Goal: Task Accomplishment & Management: Complete application form

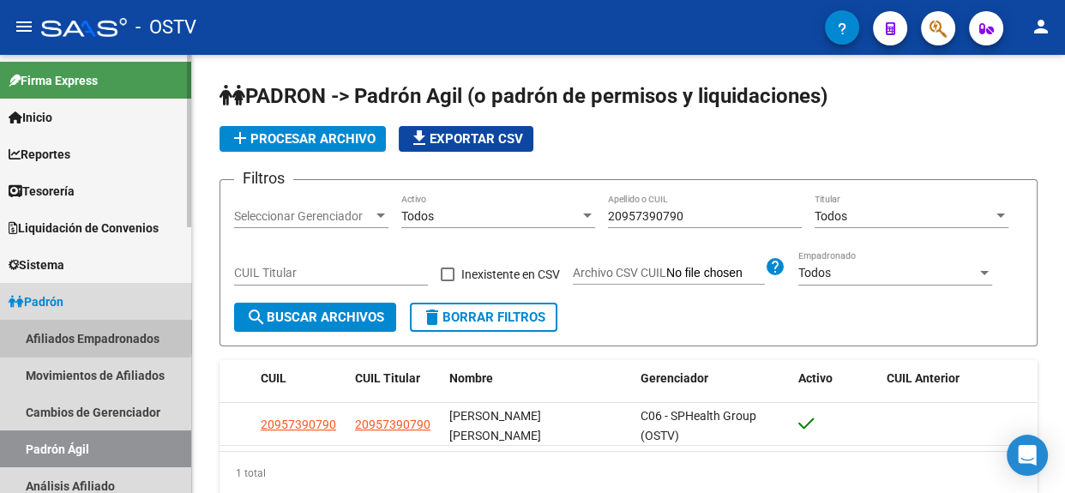
click at [86, 326] on link "Afiliados Empadronados" at bounding box center [95, 338] width 191 height 37
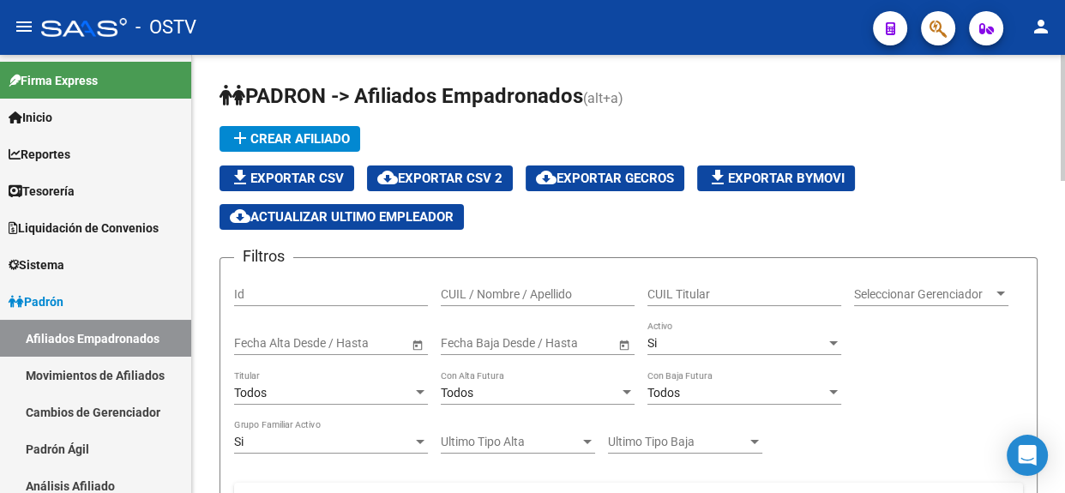
scroll to position [124, 0]
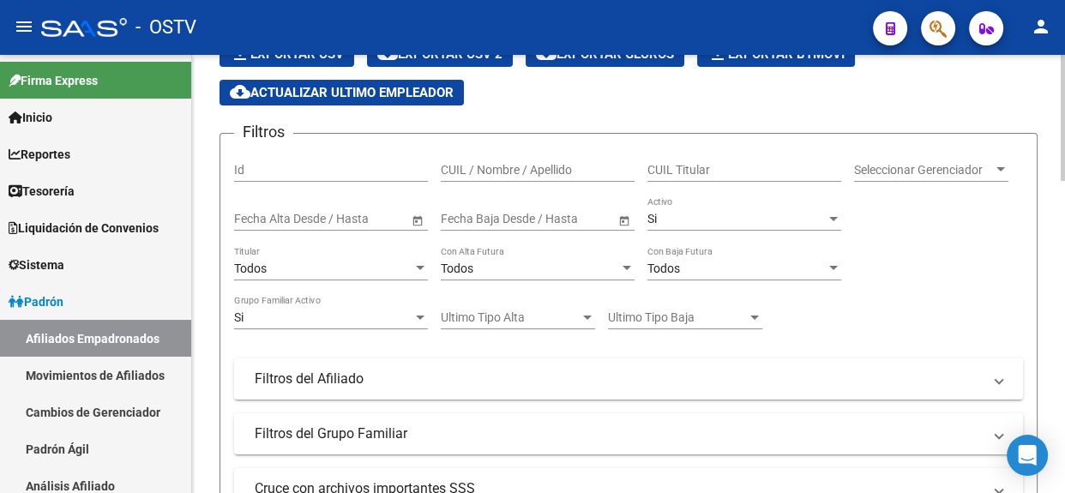
click at [1063, 207] on div at bounding box center [1063, 155] width 4 height 126
click at [97, 304] on link "Padrón" at bounding box center [95, 301] width 191 height 37
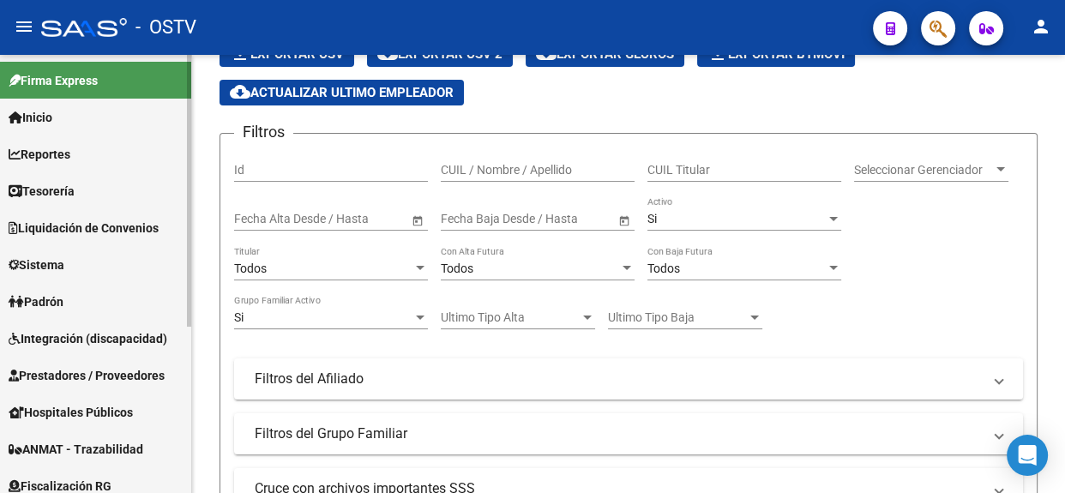
click at [133, 376] on span "Prestadores / Proveedores" at bounding box center [87, 375] width 156 height 19
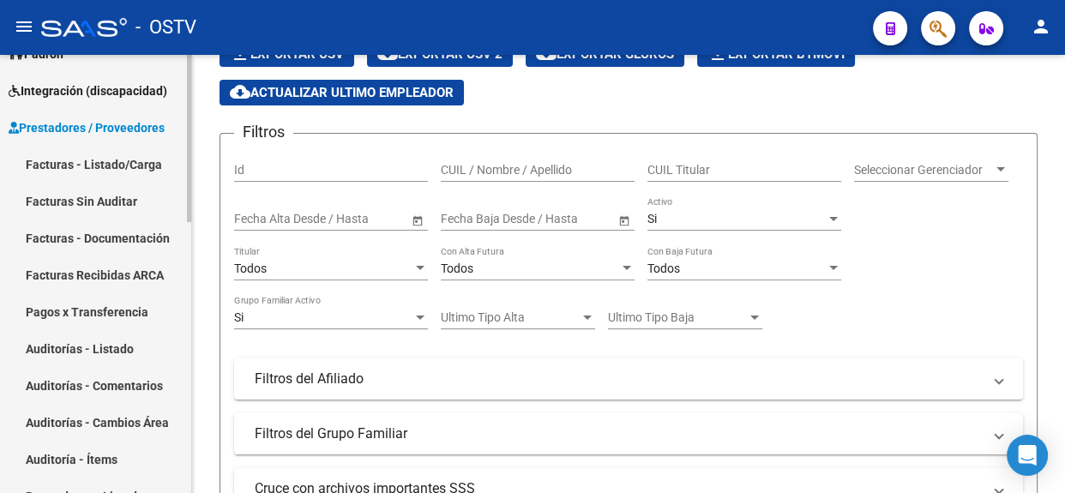
scroll to position [262, 0]
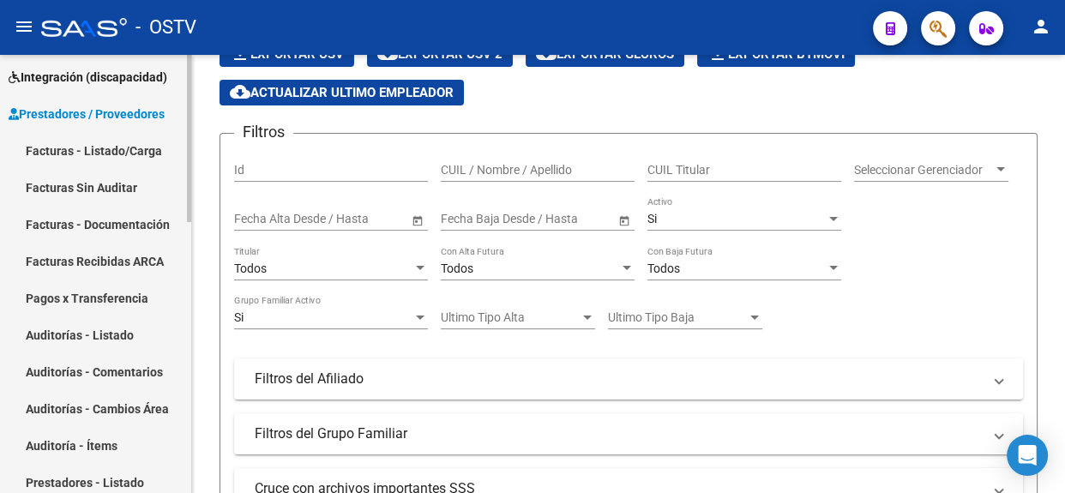
click at [189, 316] on div at bounding box center [189, 237] width 4 height 167
click at [73, 325] on link "Auditorías - Listado" at bounding box center [95, 334] width 191 height 37
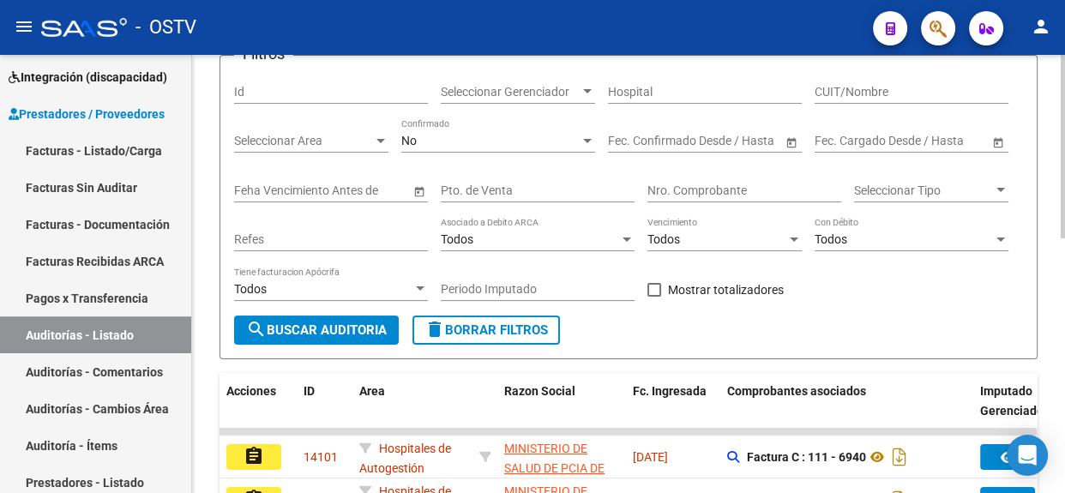
click at [556, 85] on span "Seleccionar Gerenciador" at bounding box center [510, 92] width 139 height 15
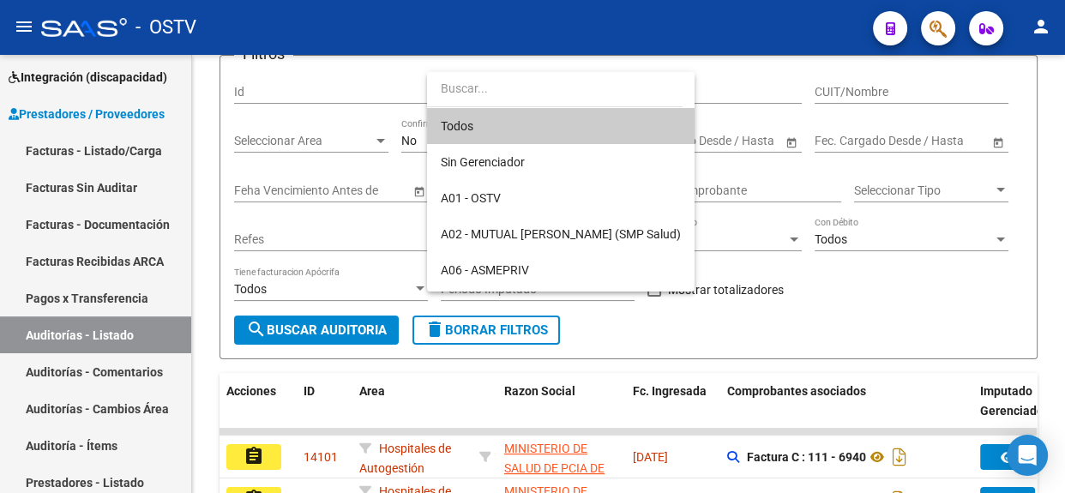
click at [762, 71] on div at bounding box center [532, 246] width 1065 height 493
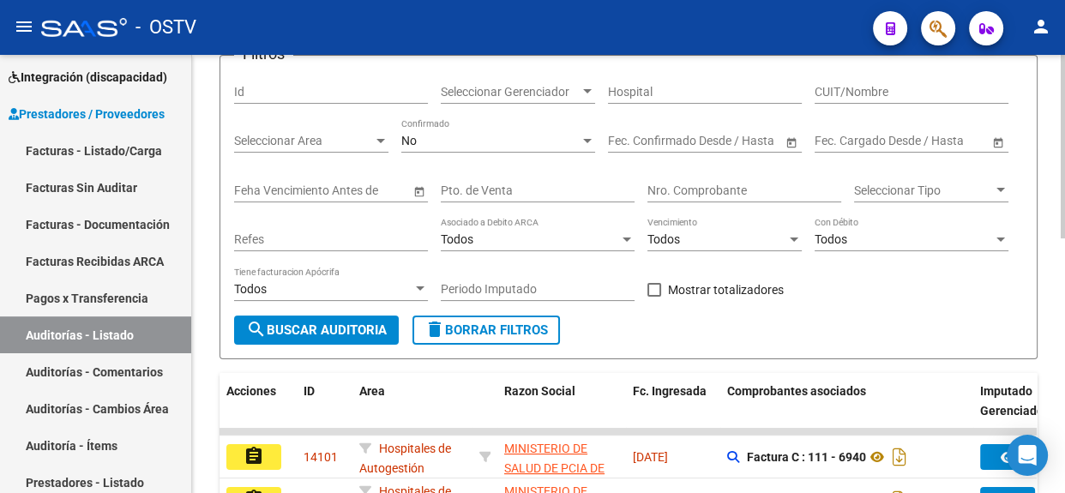
click at [326, 134] on span "Seleccionar Area" at bounding box center [303, 141] width 139 height 15
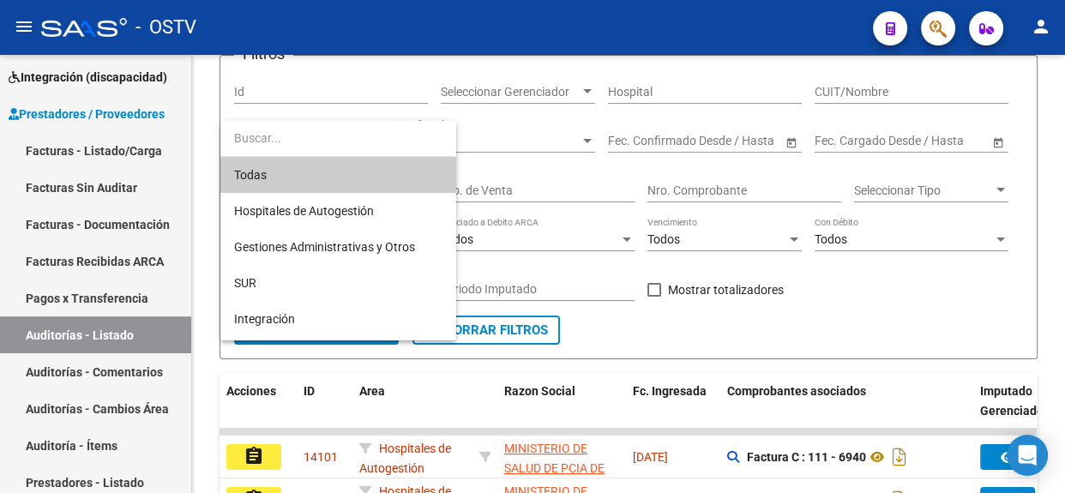
scroll to position [212, 0]
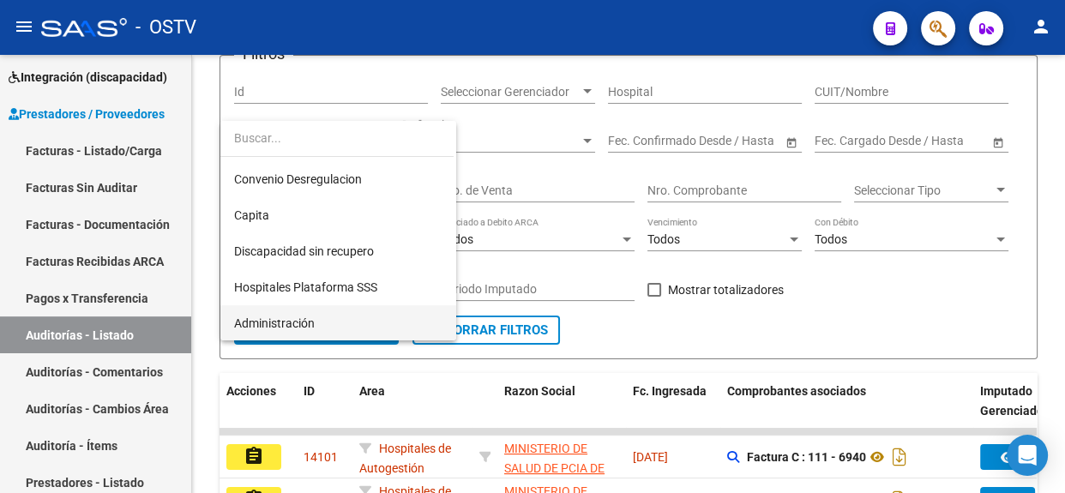
click at [393, 309] on span "Administración" at bounding box center [338, 323] width 208 height 36
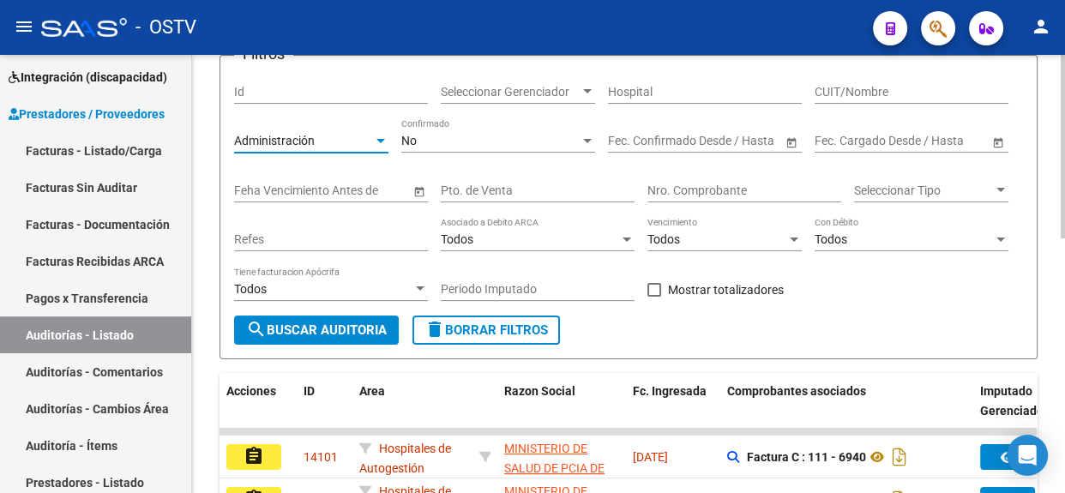
click at [365, 317] on button "search Buscar Auditoria" at bounding box center [316, 330] width 165 height 29
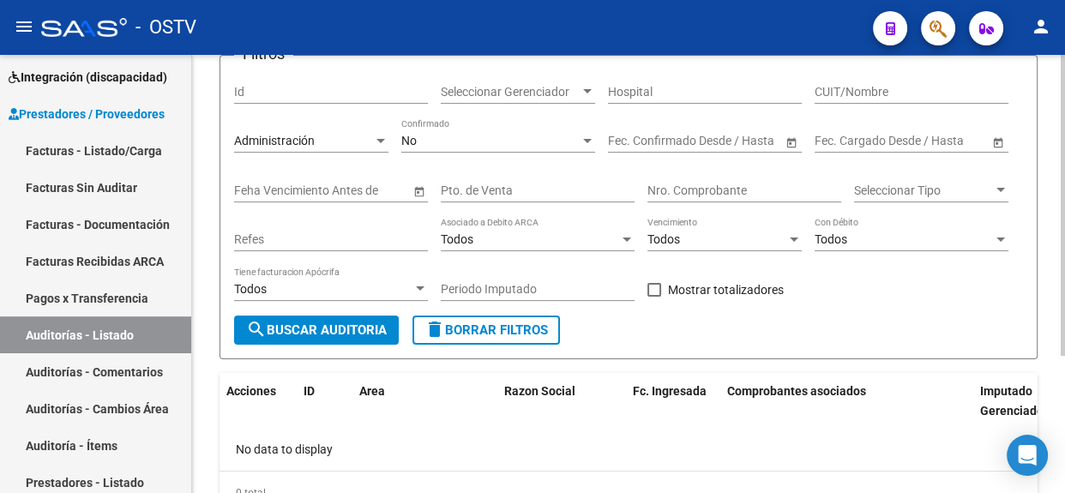
click at [346, 326] on span "search Buscar Auditoria" at bounding box center [316, 329] width 141 height 15
click at [146, 141] on link "Facturas - Listado/Carga" at bounding box center [95, 150] width 191 height 37
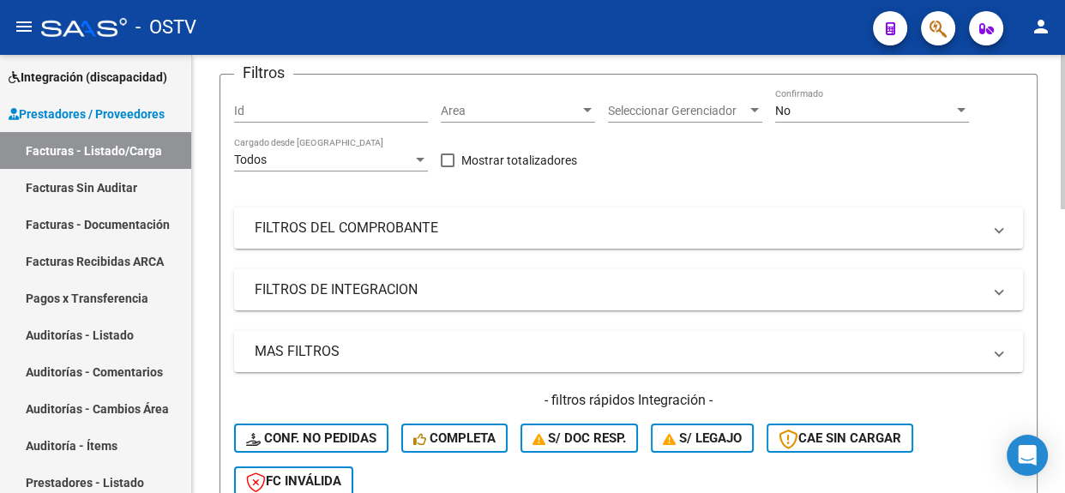
click at [466, 109] on span "Area" at bounding box center [510, 111] width 139 height 15
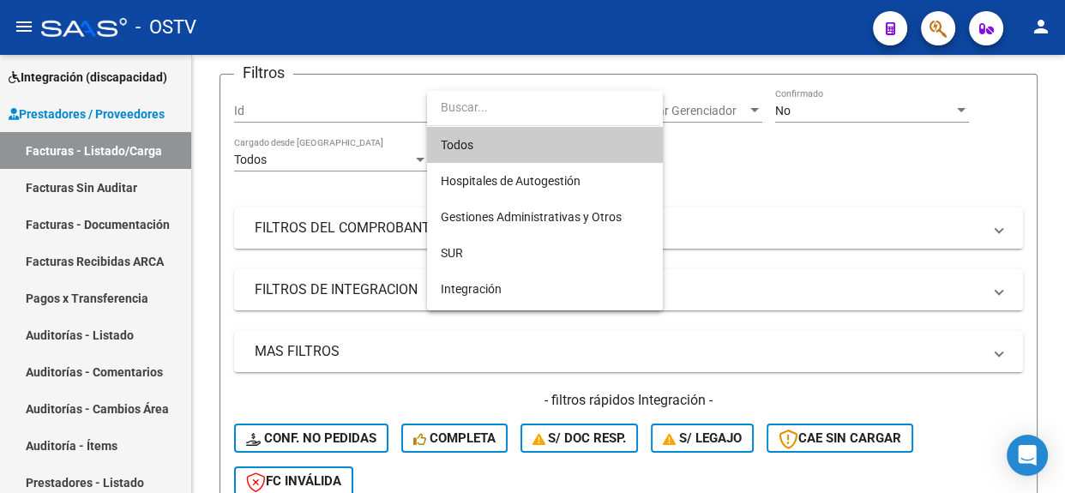
scroll to position [212, 0]
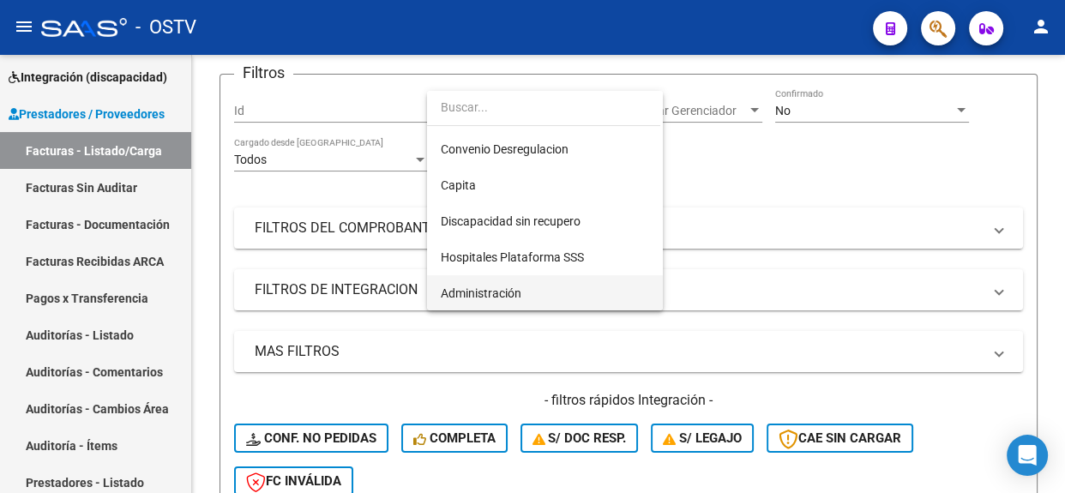
click at [537, 290] on span "Administración" at bounding box center [545, 293] width 208 height 36
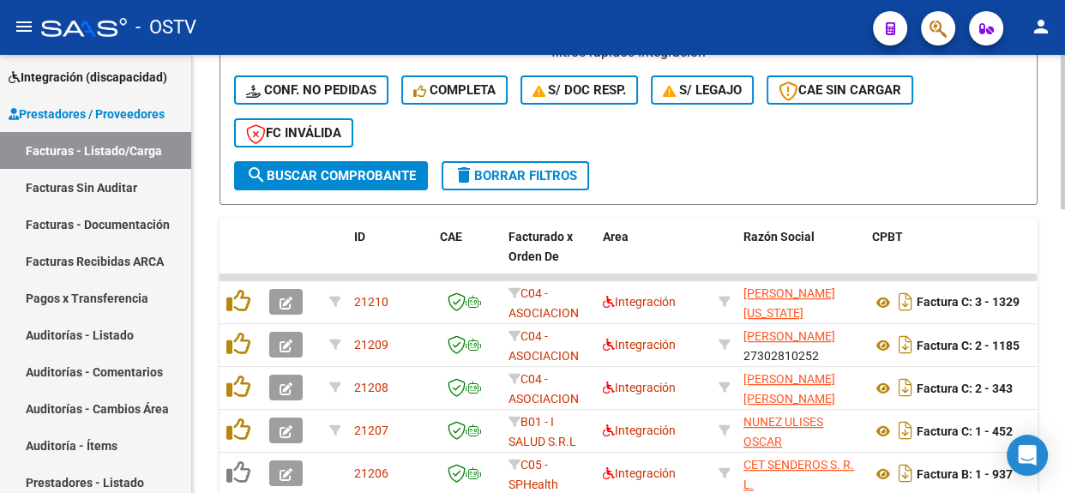
scroll to position [466, 0]
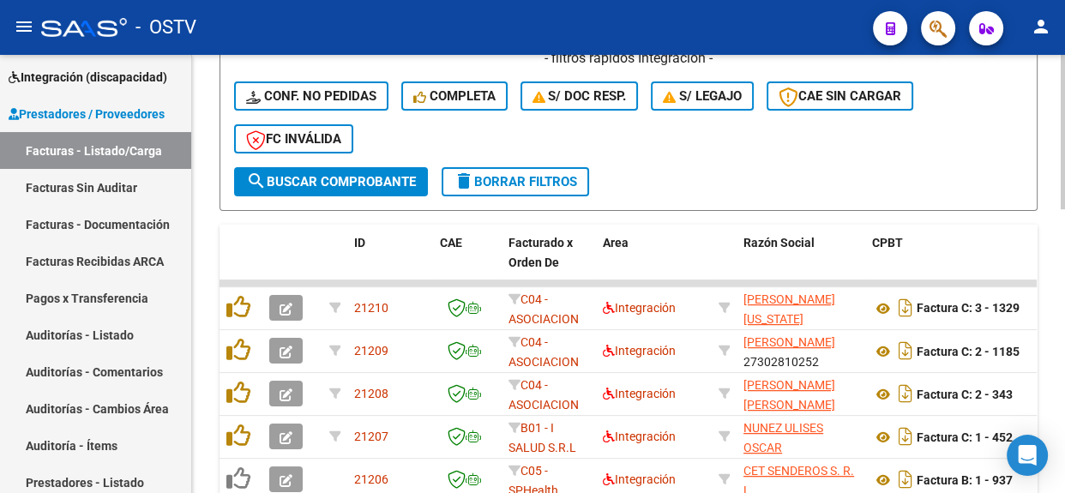
click at [1063, 326] on div at bounding box center [1063, 298] width 4 height 154
click at [407, 167] on button "search Buscar Comprobante" at bounding box center [331, 181] width 194 height 29
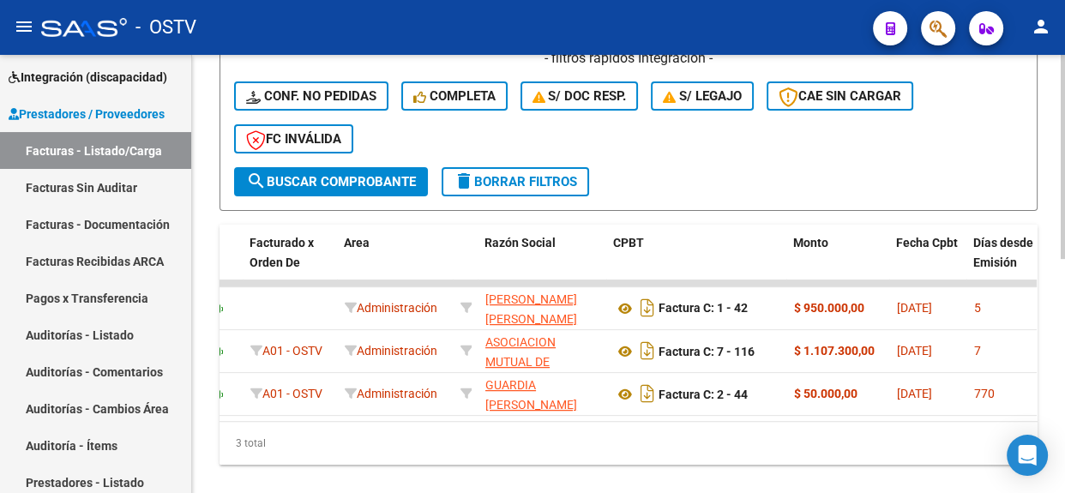
scroll to position [0, 0]
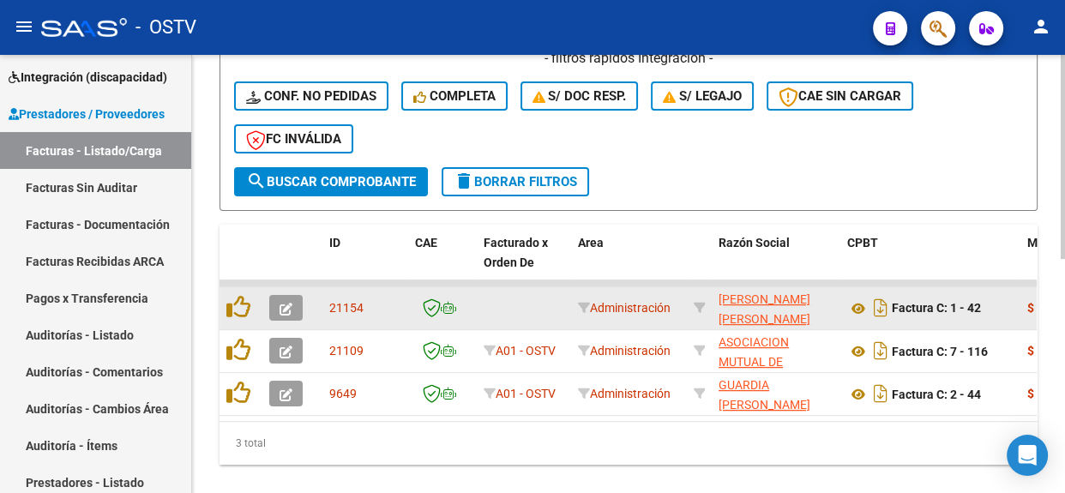
click at [292, 302] on button "button" at bounding box center [285, 308] width 33 height 26
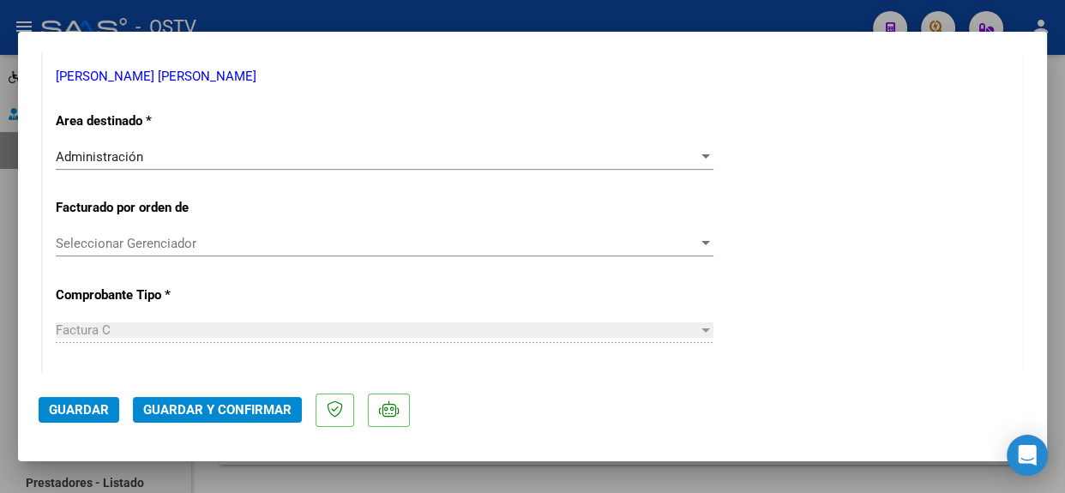
scroll to position [300, 0]
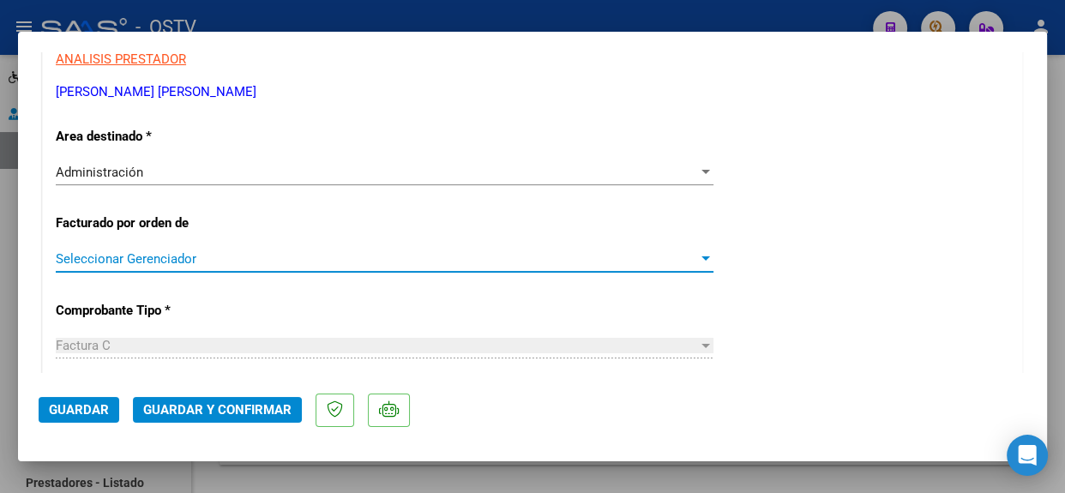
click at [343, 255] on span "Seleccionar Gerenciador" at bounding box center [377, 258] width 642 height 15
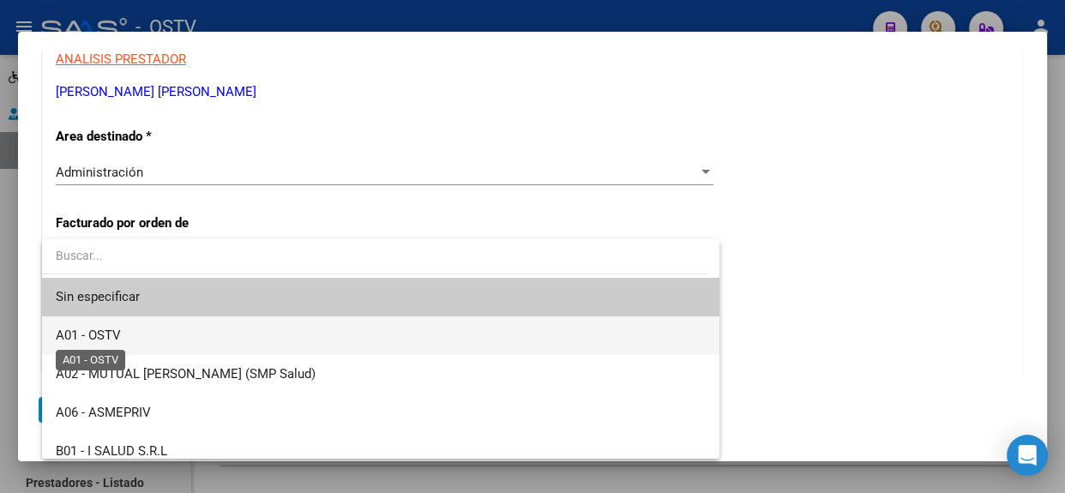
click at [109, 328] on span "A01 - OSTV" at bounding box center [88, 335] width 65 height 15
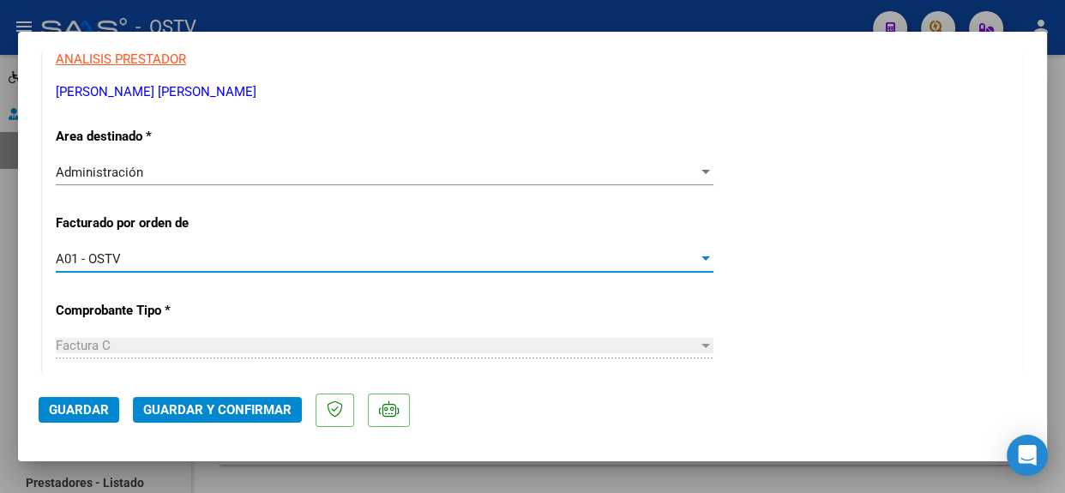
click at [154, 406] on span "Guardar y Confirmar" at bounding box center [217, 409] width 148 height 15
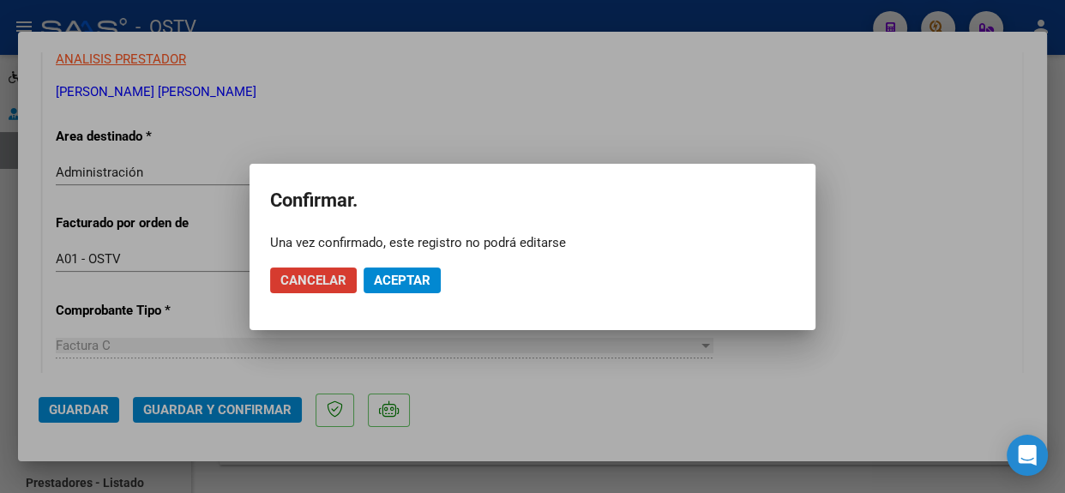
click at [409, 278] on span "Aceptar" at bounding box center [402, 280] width 57 height 15
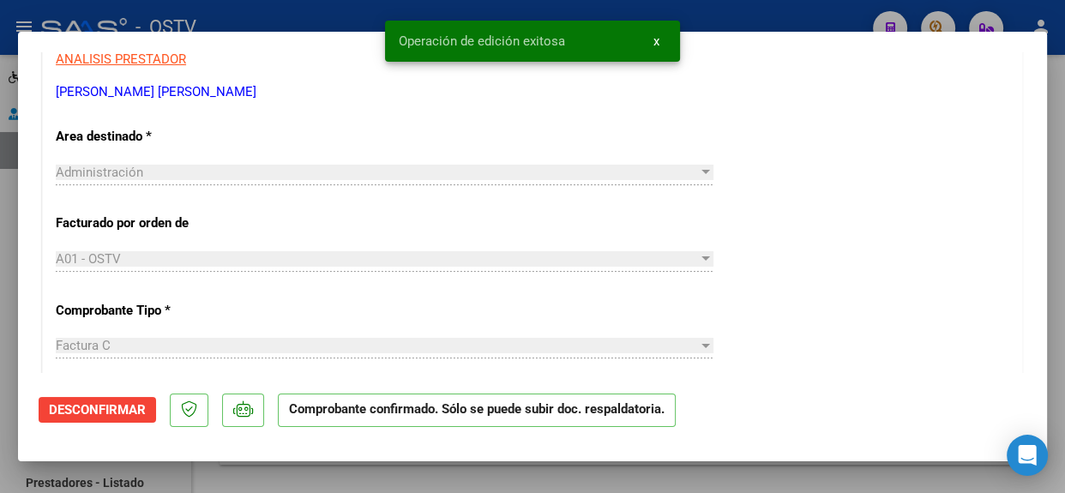
click at [1063, 240] on div at bounding box center [532, 246] width 1065 height 493
type input "$ 0,00"
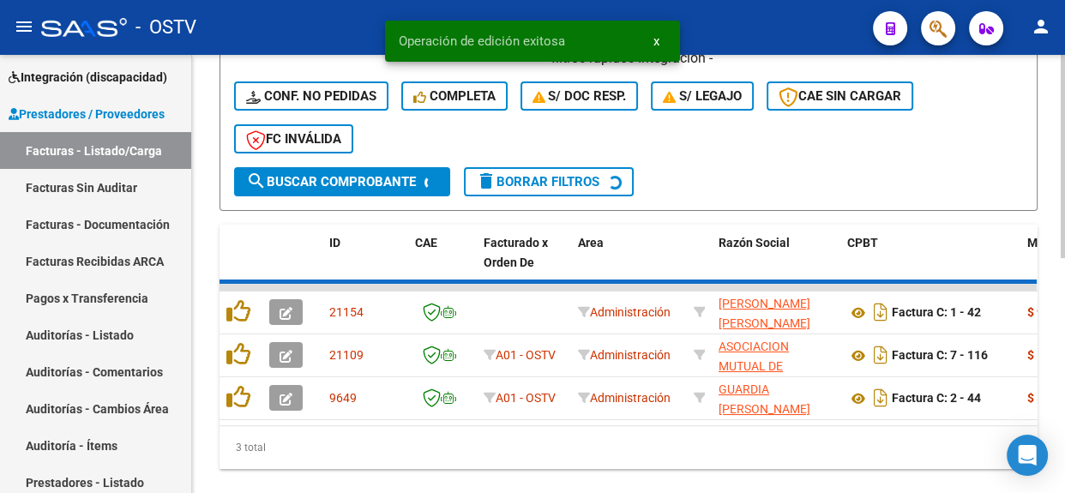
scroll to position [459, 0]
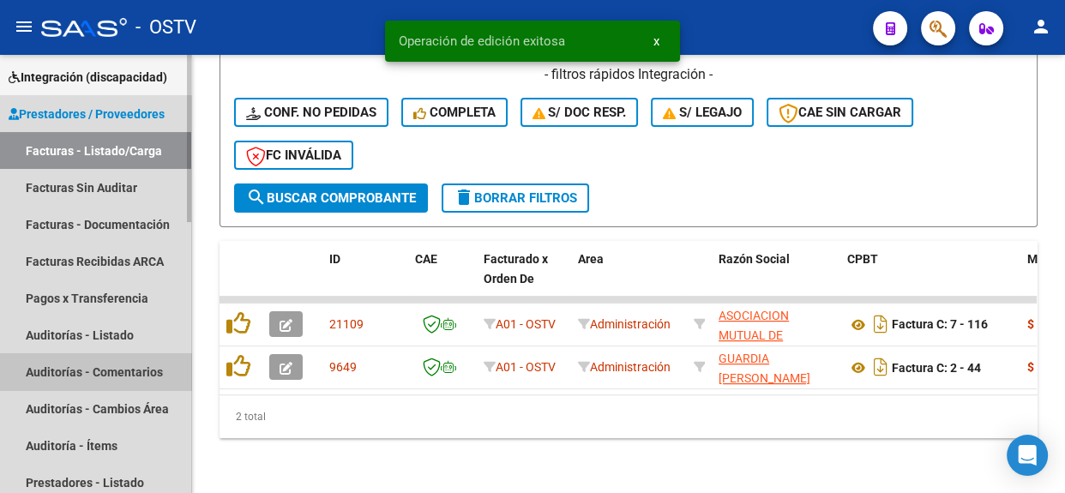
click at [105, 376] on link "Auditorías - Comentarios" at bounding box center [95, 371] width 191 height 37
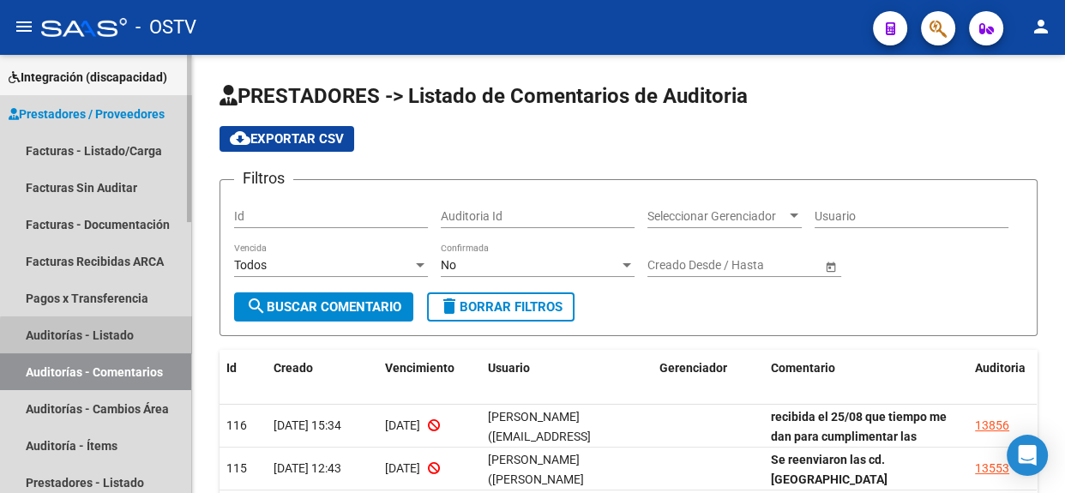
click at [113, 338] on link "Auditorías - Listado" at bounding box center [95, 334] width 191 height 37
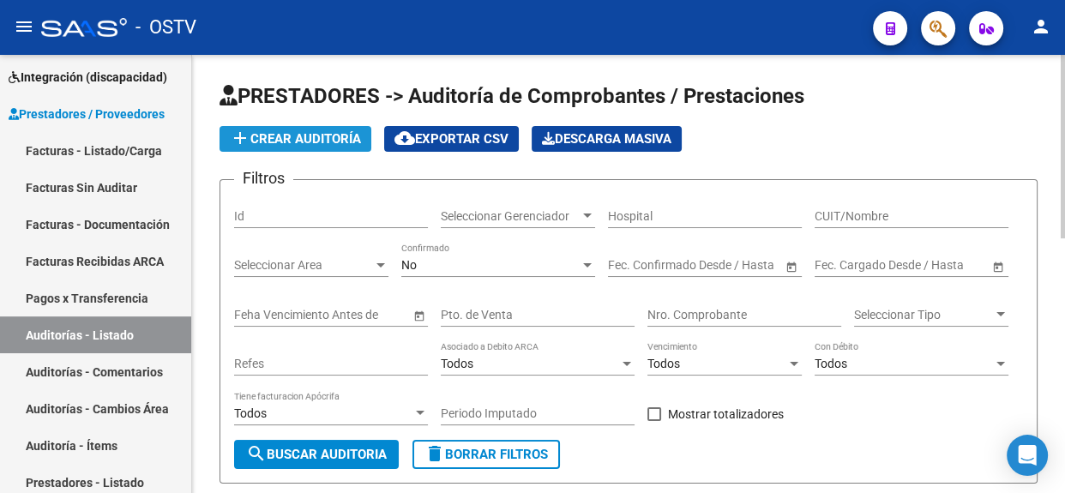
click at [331, 137] on span "add Crear Auditoría" at bounding box center [295, 138] width 131 height 15
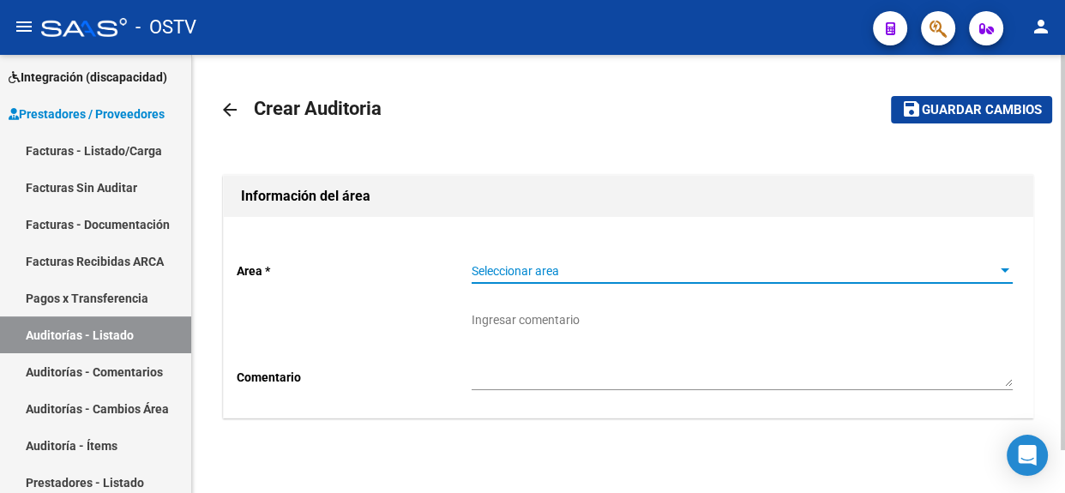
click at [517, 273] on span "Seleccionar area" at bounding box center [735, 271] width 526 height 15
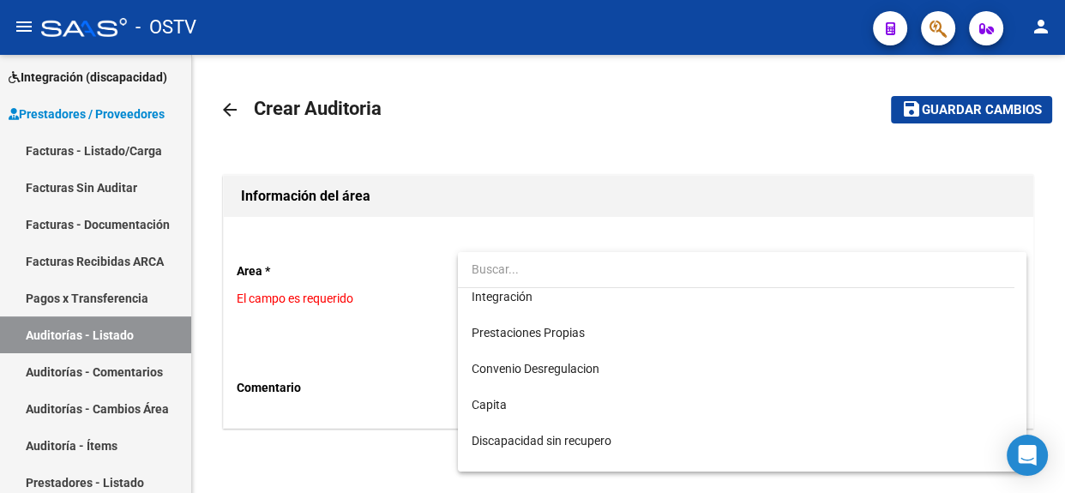
scroll to position [176, 0]
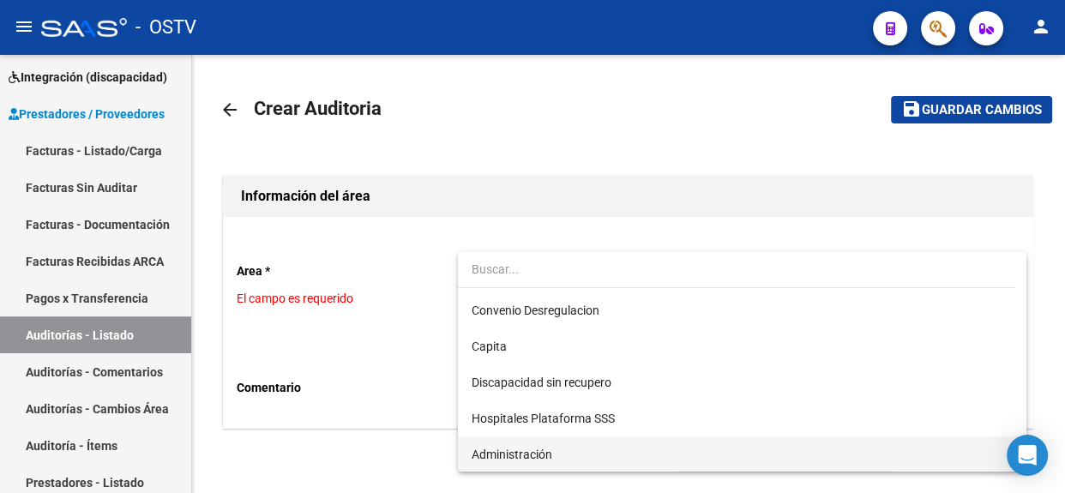
click at [621, 451] on span "Administración" at bounding box center [742, 454] width 541 height 36
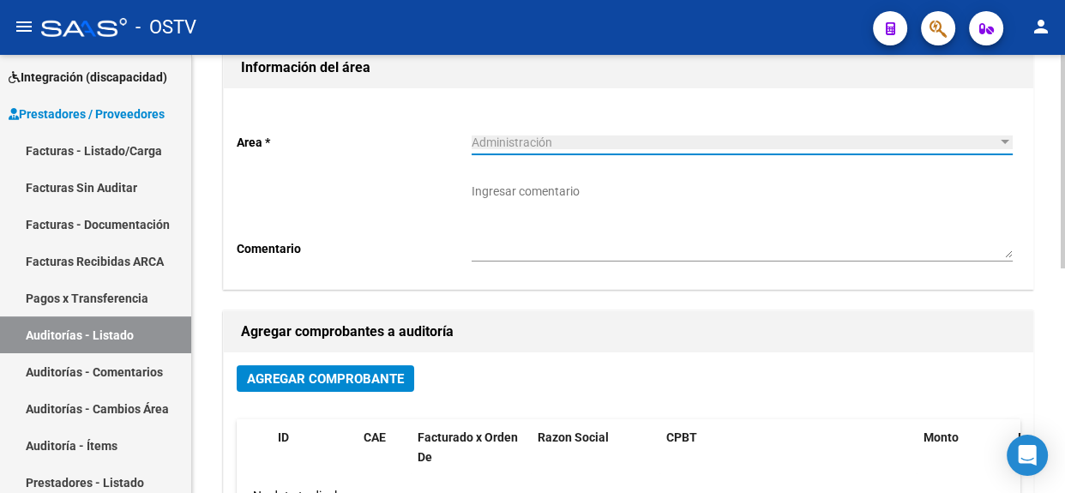
scroll to position [156, 0]
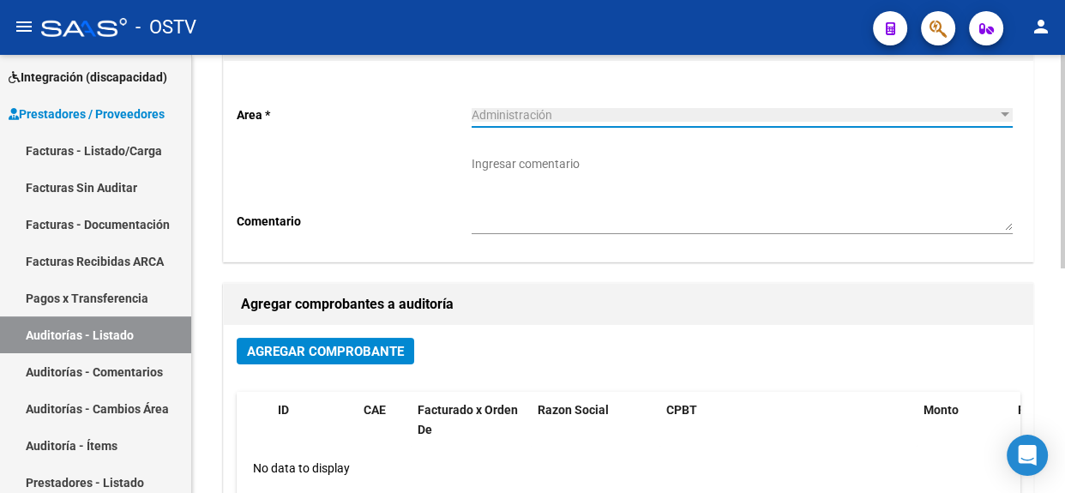
click at [1049, 242] on div "arrow_back Crear Auditoria save Guardar cambios Información del área Area * Adm…" at bounding box center [630, 348] width 877 height 899
click at [398, 351] on span "Agregar Comprobante" at bounding box center [325, 351] width 157 height 15
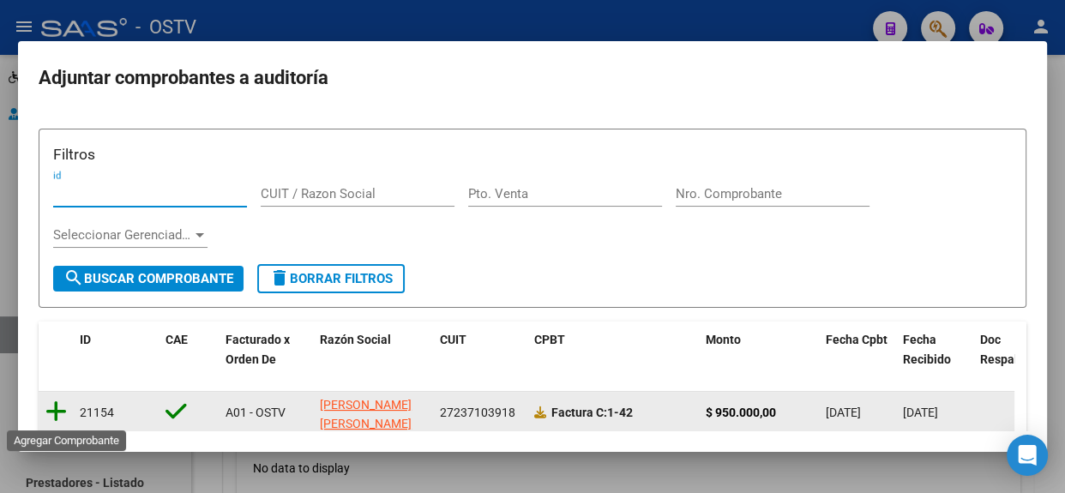
click at [57, 407] on icon at bounding box center [55, 412] width 21 height 24
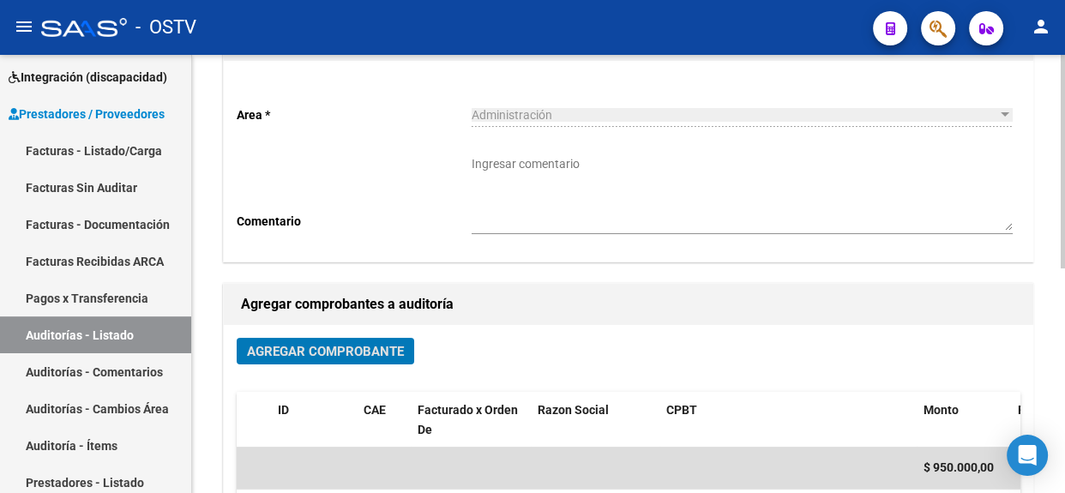
scroll to position [0, 0]
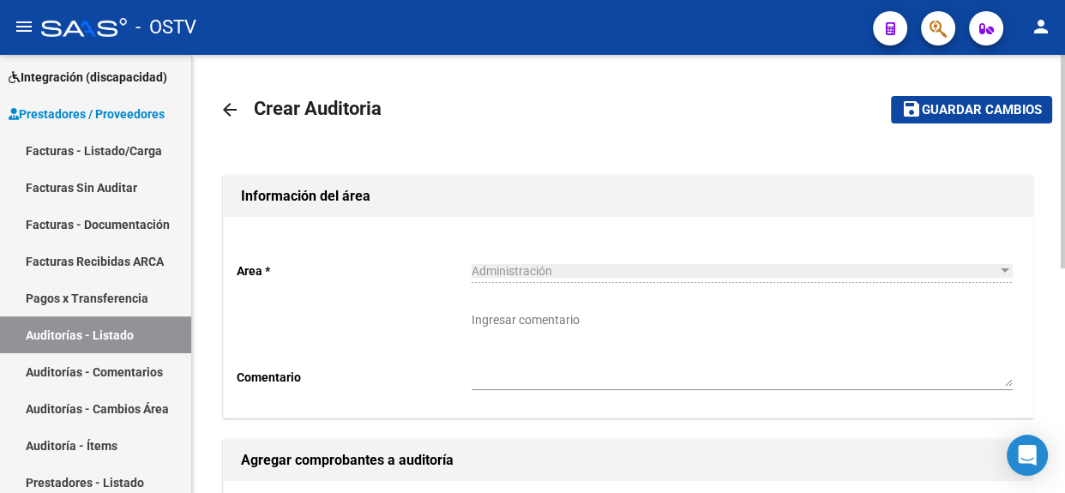
click at [1063, 98] on div at bounding box center [1063, 162] width 4 height 214
click at [967, 111] on span "Guardar cambios" at bounding box center [982, 110] width 120 height 15
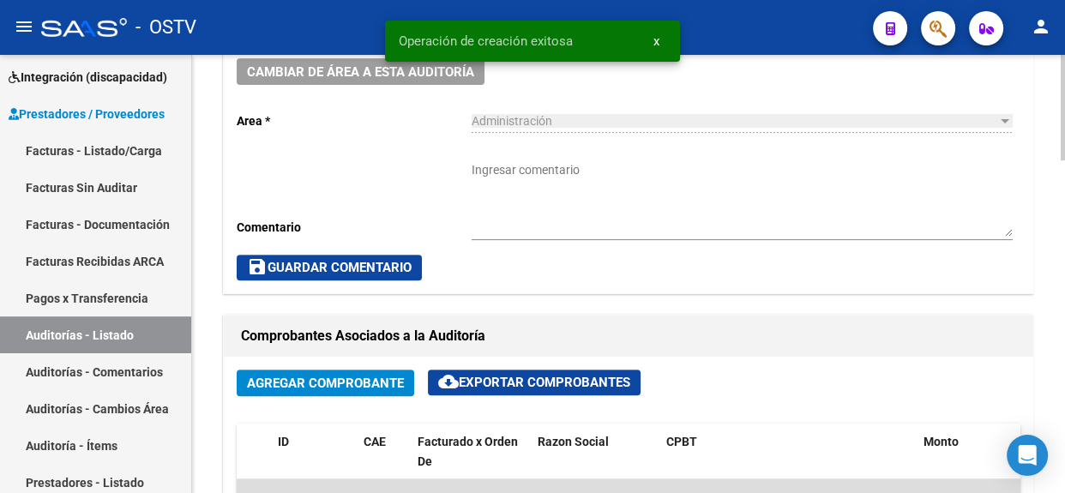
scroll to position [611, 0]
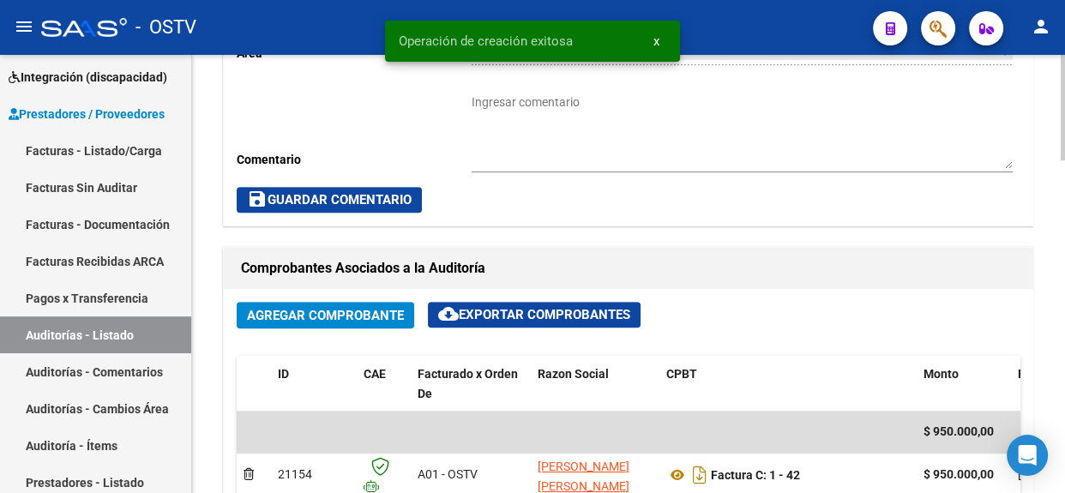
click at [1063, 287] on div at bounding box center [1063, 254] width 4 height 105
click at [595, 129] on textarea "Ingresar comentario" at bounding box center [742, 130] width 541 height 75
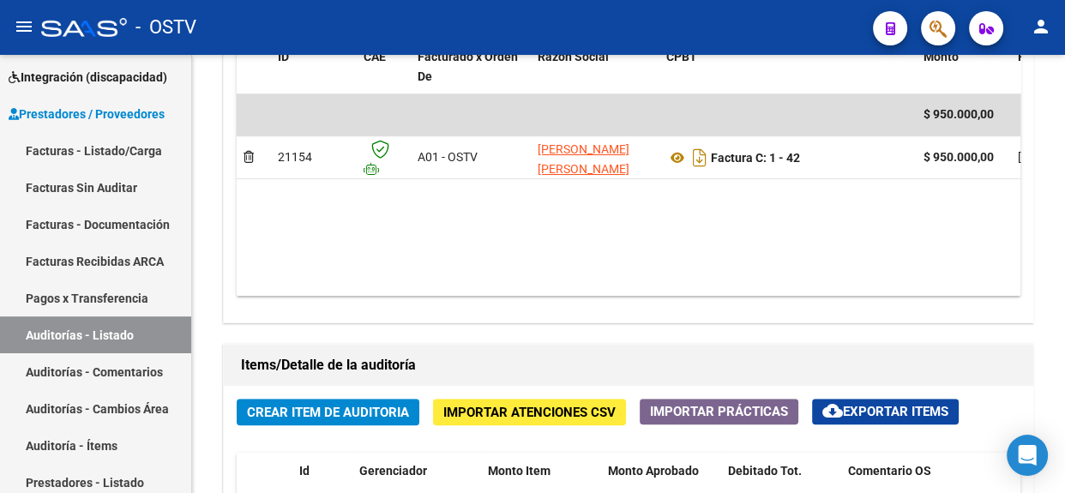
scroll to position [1088, 0]
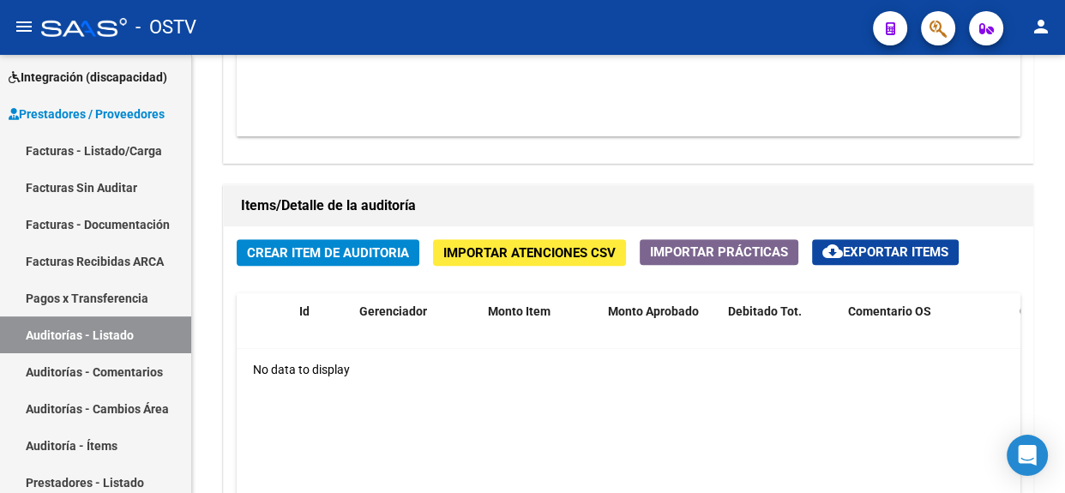
click at [1063, 387] on div at bounding box center [1063, 368] width 4 height 105
type textarea "Cerrada"
click at [345, 245] on span "Crear Item de Auditoria" at bounding box center [328, 252] width 162 height 15
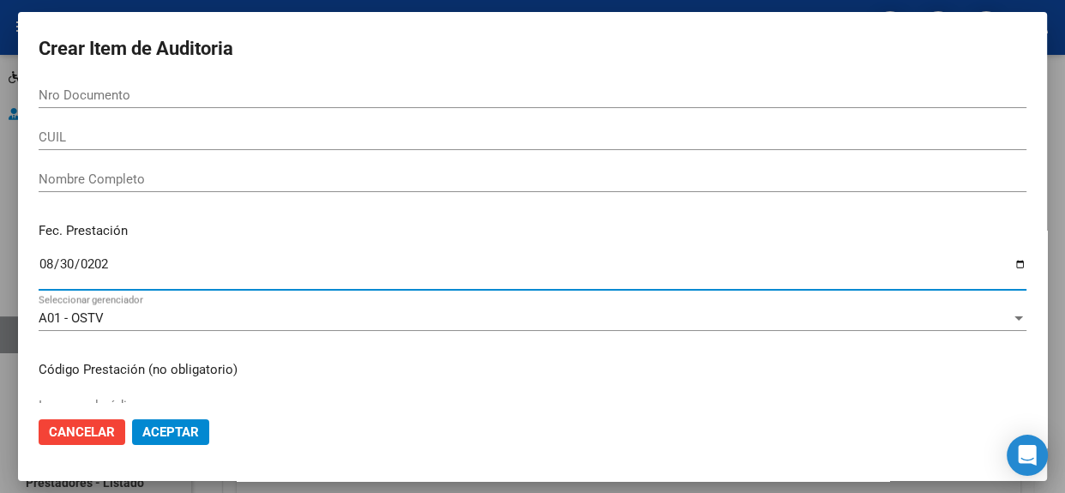
type input "[DATE]"
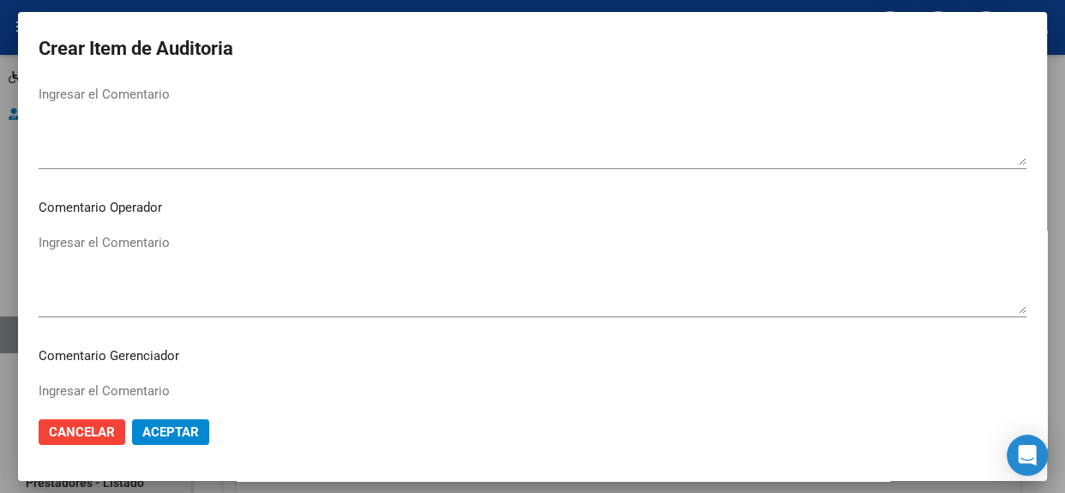
scroll to position [1042, 0]
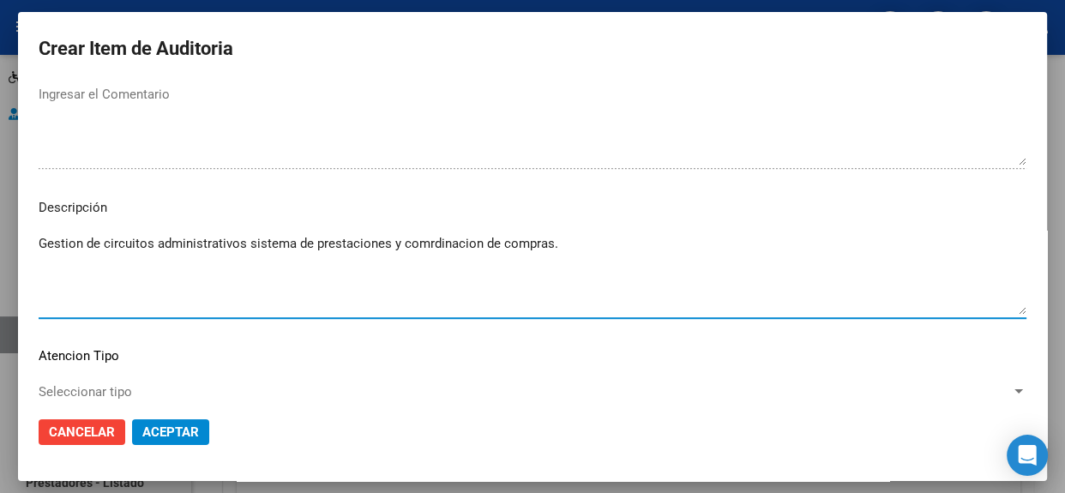
type textarea "Gestion de circuitos administrativos sistema de prestaciones y comrdinacion de …"
drag, startPoint x: 579, startPoint y: 238, endPoint x: 17, endPoint y: 228, distance: 561.7
click at [17, 228] on div "Crear Item de Auditoria Nro Documento CUIL Nombre Completo Fec. Prestación [DAT…" at bounding box center [532, 246] width 1065 height 493
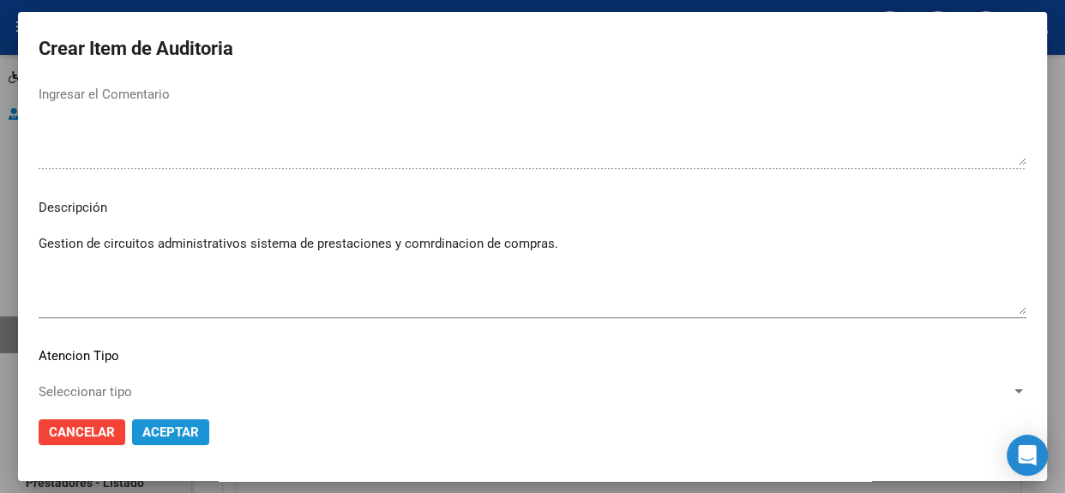
click at [171, 433] on span "Aceptar" at bounding box center [170, 431] width 57 height 15
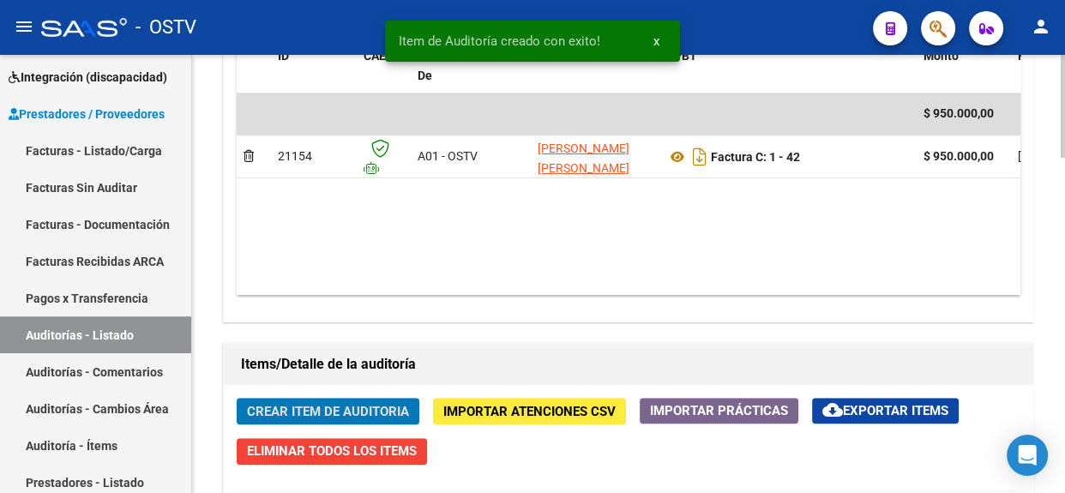
scroll to position [881, 0]
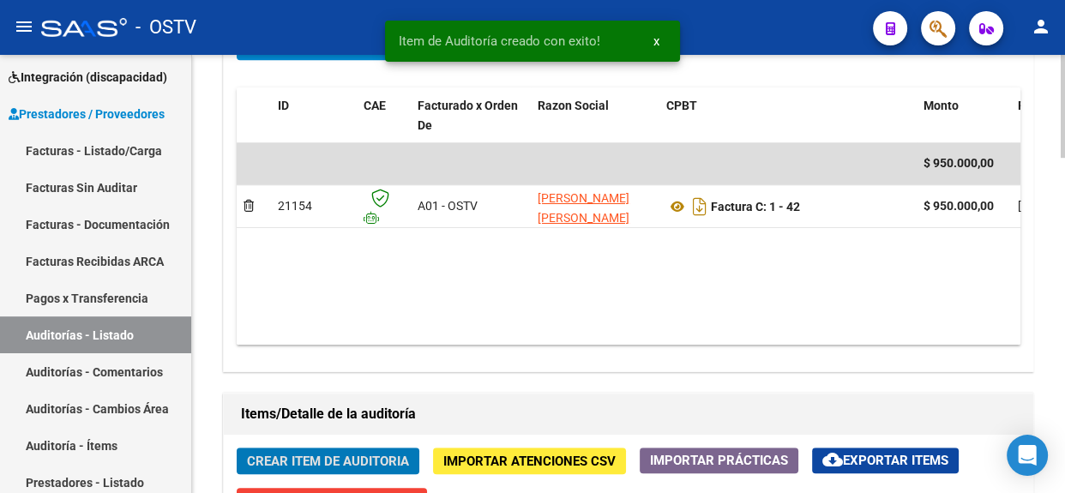
click at [1063, 268] on div at bounding box center [1063, 313] width 4 height 103
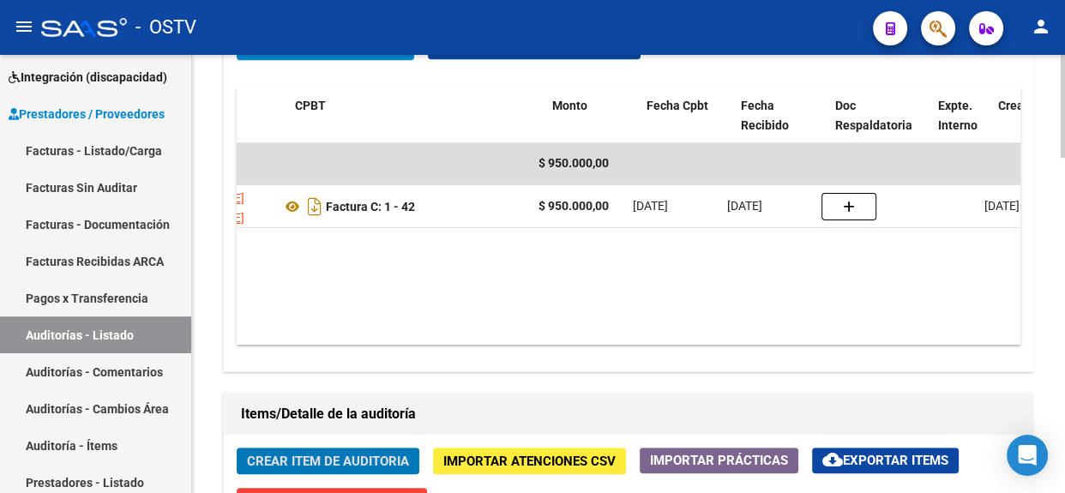
scroll to position [0, 392]
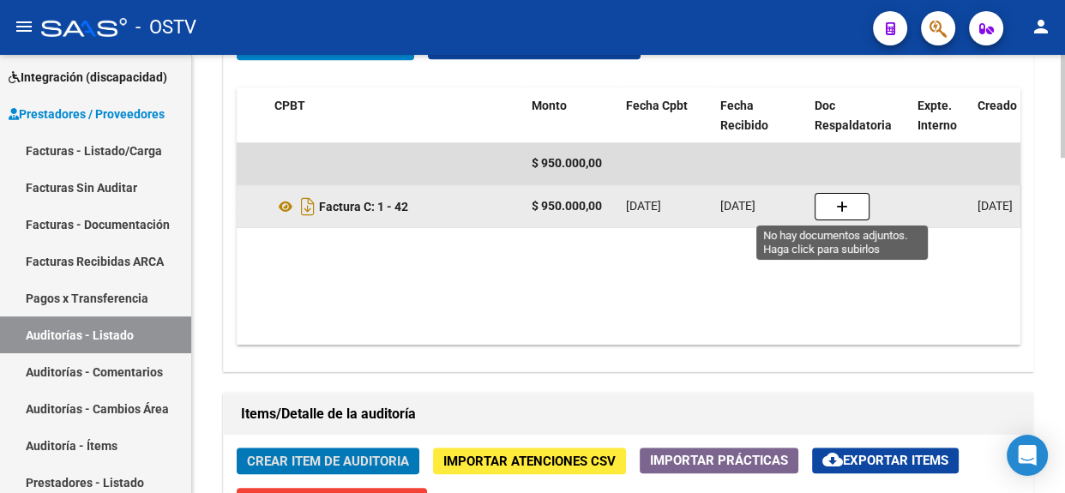
click at [838, 201] on icon "button" at bounding box center [842, 207] width 12 height 13
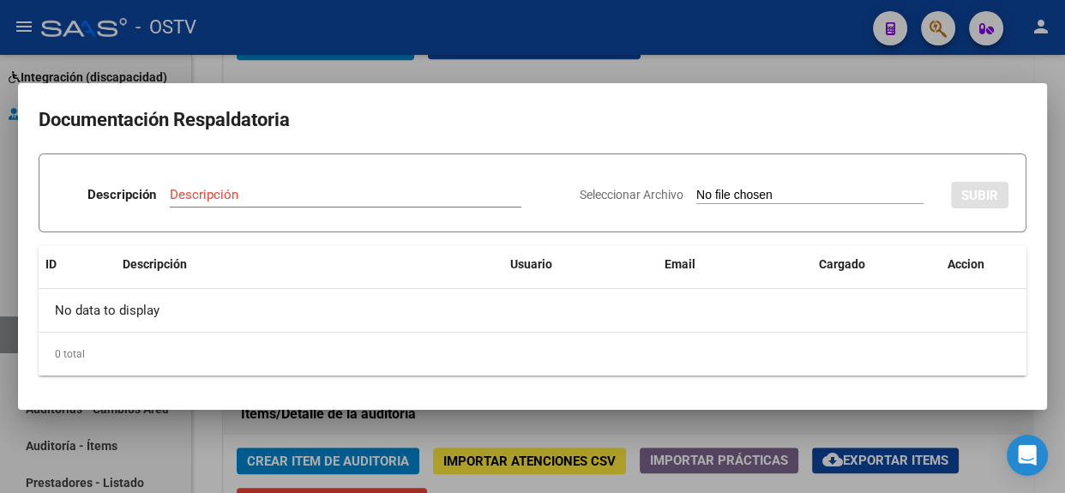
click at [1063, 232] on div at bounding box center [532, 246] width 1065 height 493
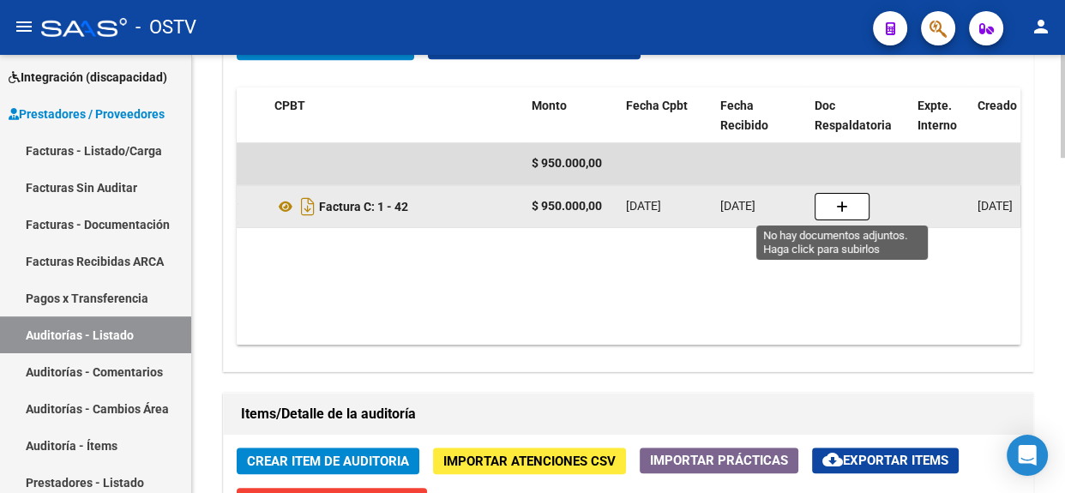
click at [839, 201] on icon "button" at bounding box center [842, 207] width 12 height 13
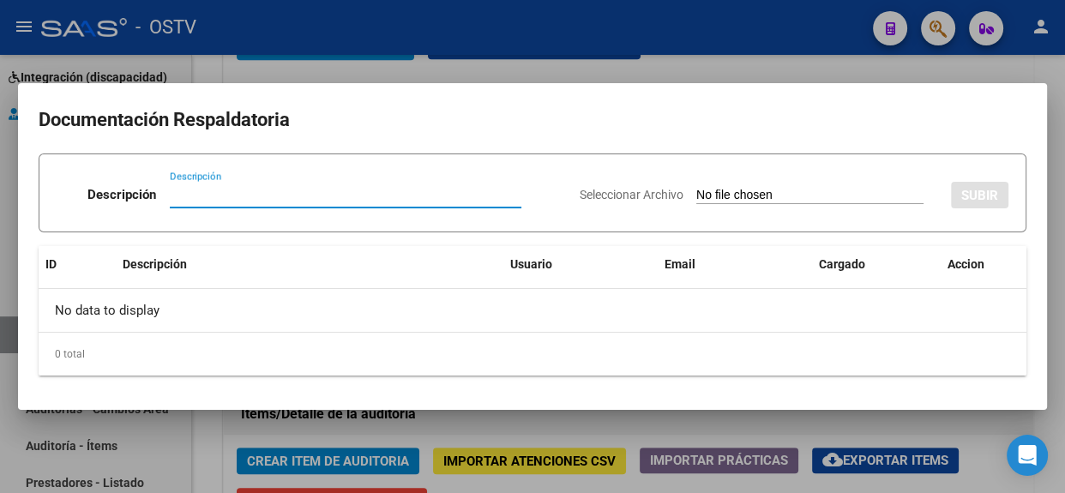
click at [696, 195] on input "Seleccionar Archivo" at bounding box center [809, 196] width 227 height 16
type input "C:\fakepath\cbu (1).pdf"
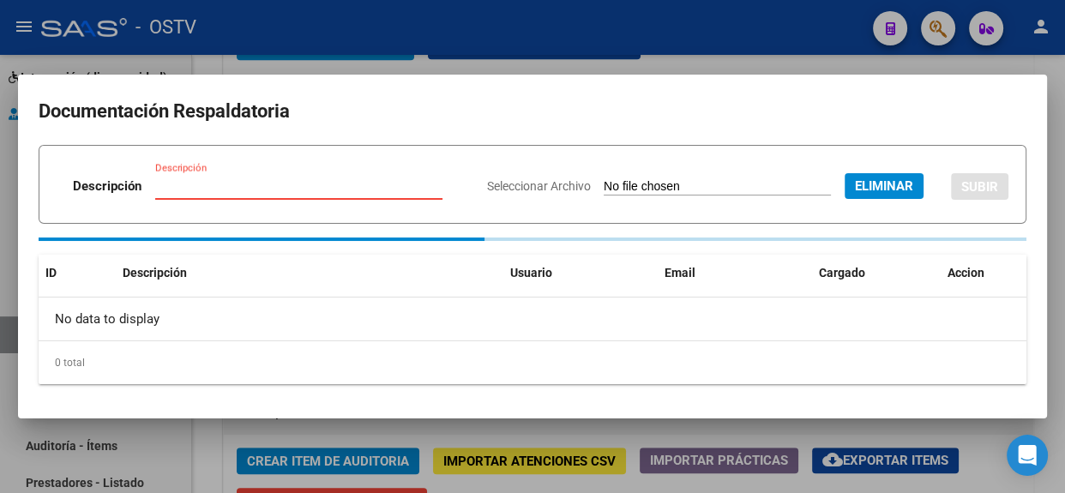
click at [299, 188] on input "Descripción" at bounding box center [298, 185] width 287 height 15
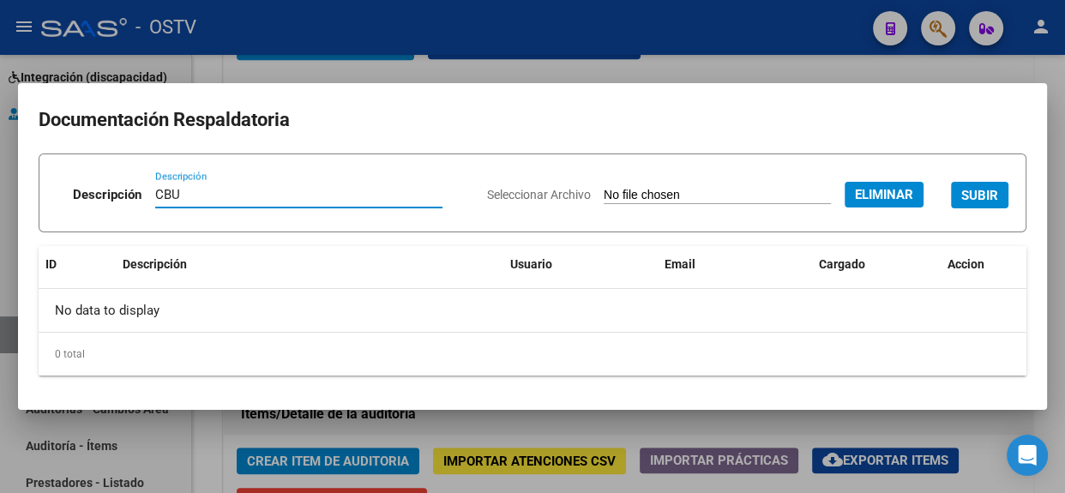
type input "CBU"
click at [973, 200] on span "SUBIR" at bounding box center [979, 195] width 37 height 15
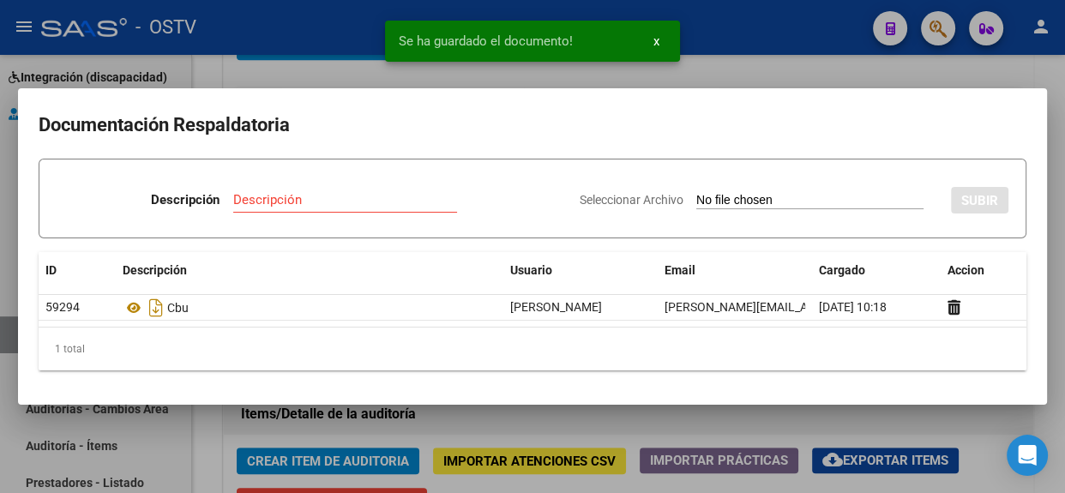
click at [580, 420] on div at bounding box center [532, 246] width 1065 height 493
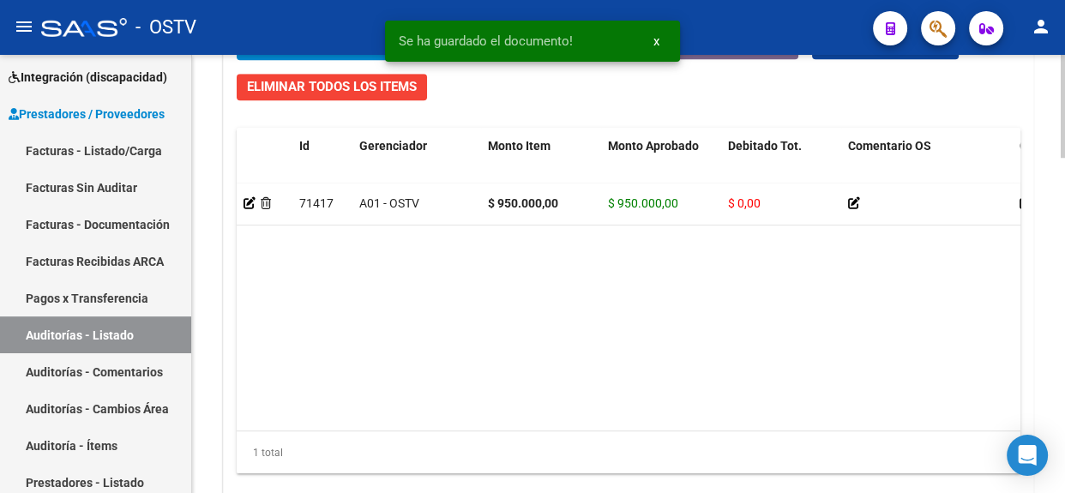
scroll to position [1422, 0]
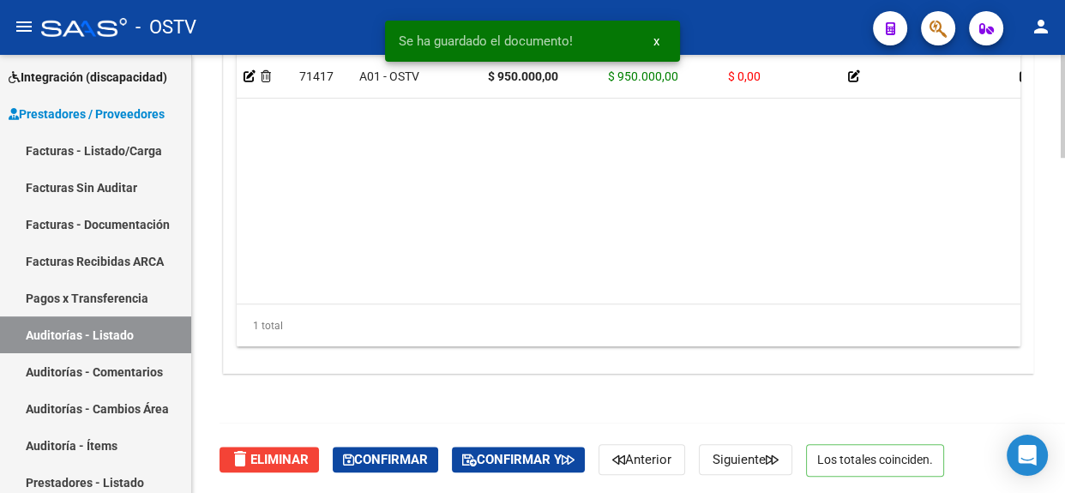
click at [1063, 448] on div at bounding box center [1063, 440] width 4 height 103
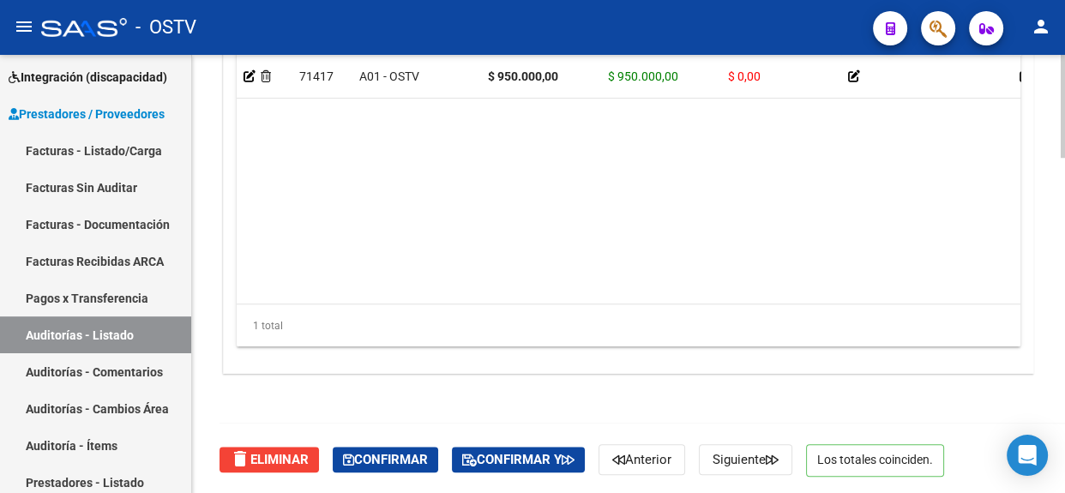
click at [419, 443] on div "delete Eliminar Confirmar Confirmar y Anterior Siguiente Los totales coinciden." at bounding box center [636, 460] width 833 height 72
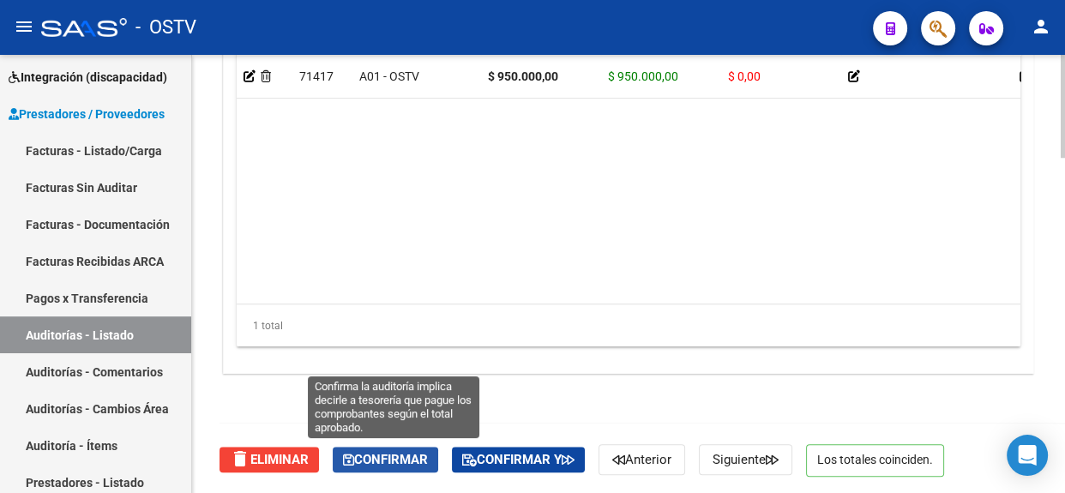
click at [420, 452] on span "Confirmar" at bounding box center [385, 459] width 85 height 15
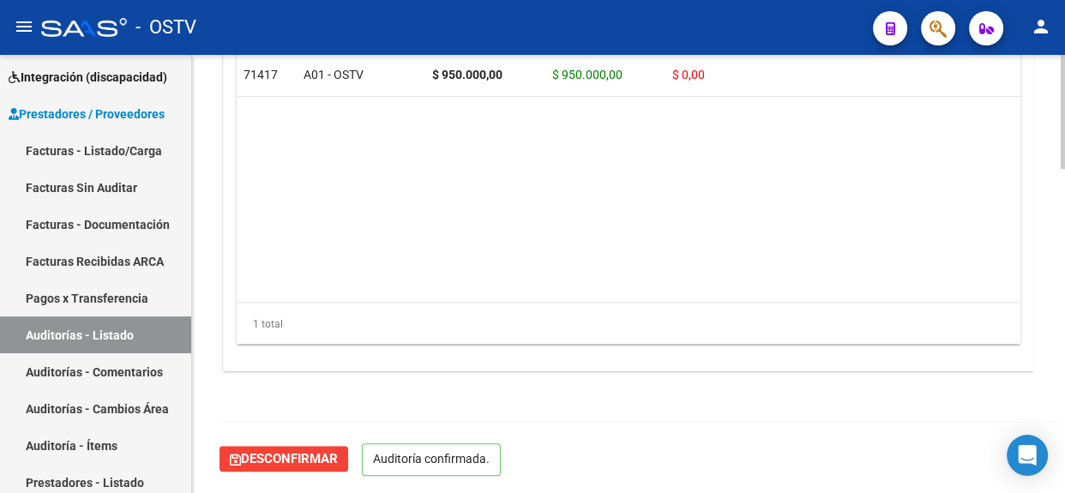
scroll to position [1248, 0]
type input "202509"
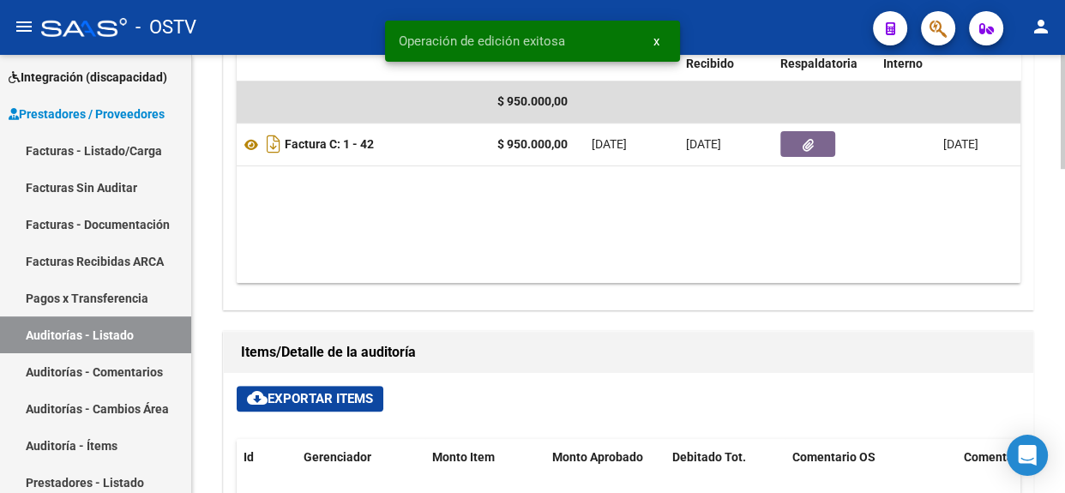
click at [1062, 214] on div at bounding box center [1063, 274] width 4 height 438
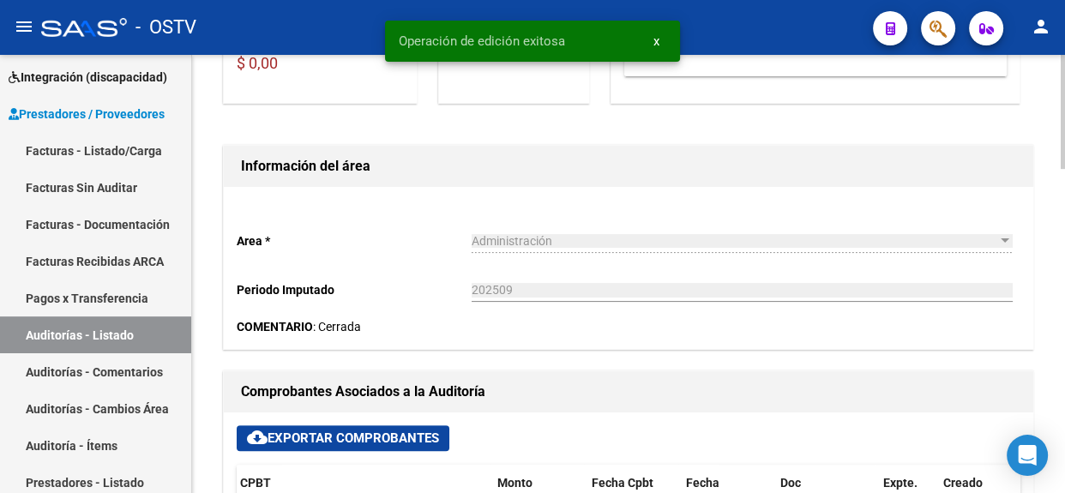
click at [1062, 214] on div at bounding box center [1063, 208] width 4 height 114
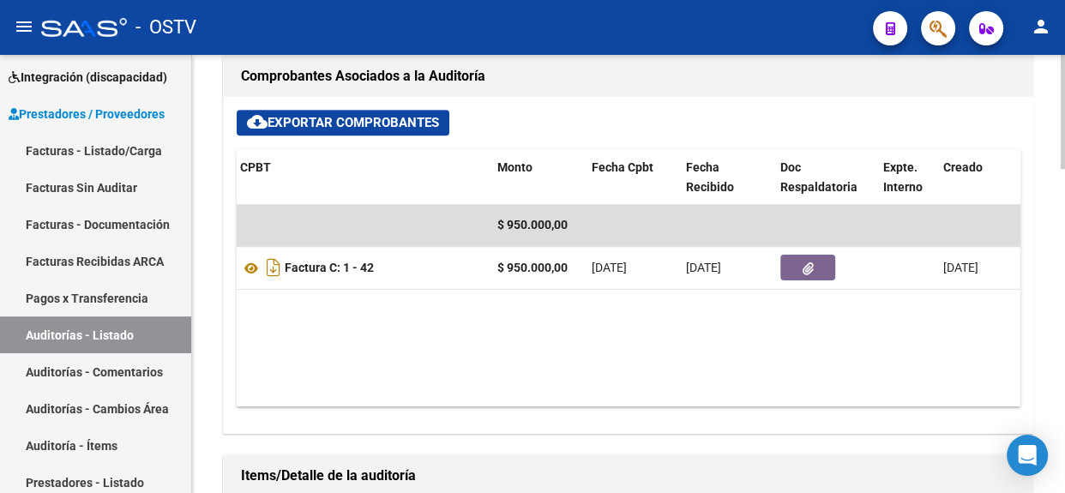
scroll to position [729, 0]
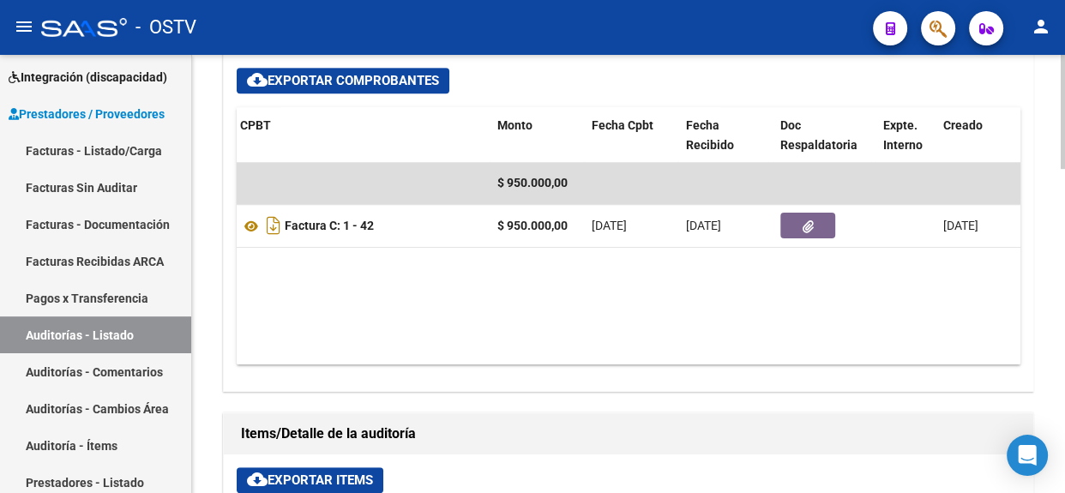
click at [1056, 342] on div "arrow_back Editar 14102 cloud_download Generar informe Sin Fecha de Vencimiento…" at bounding box center [630, 170] width 877 height 1688
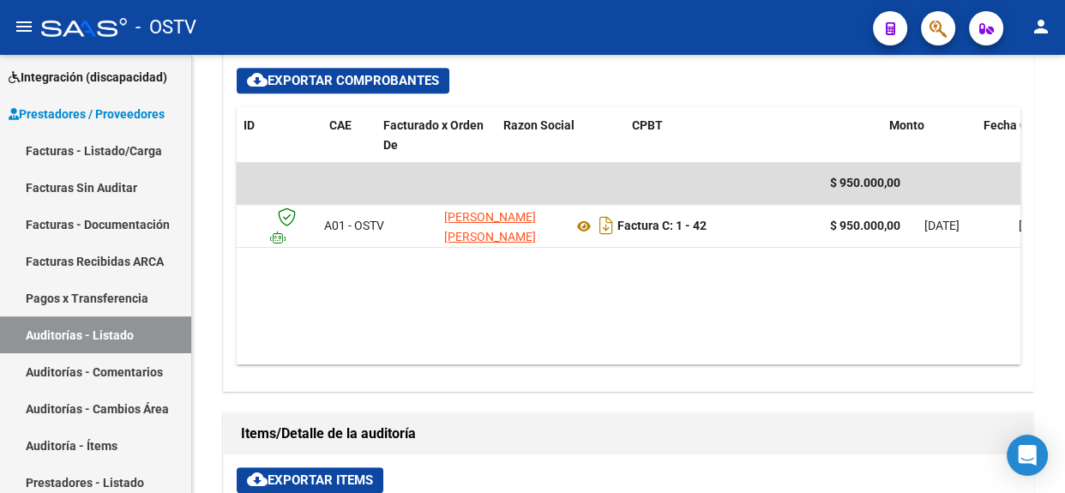
scroll to position [0, 0]
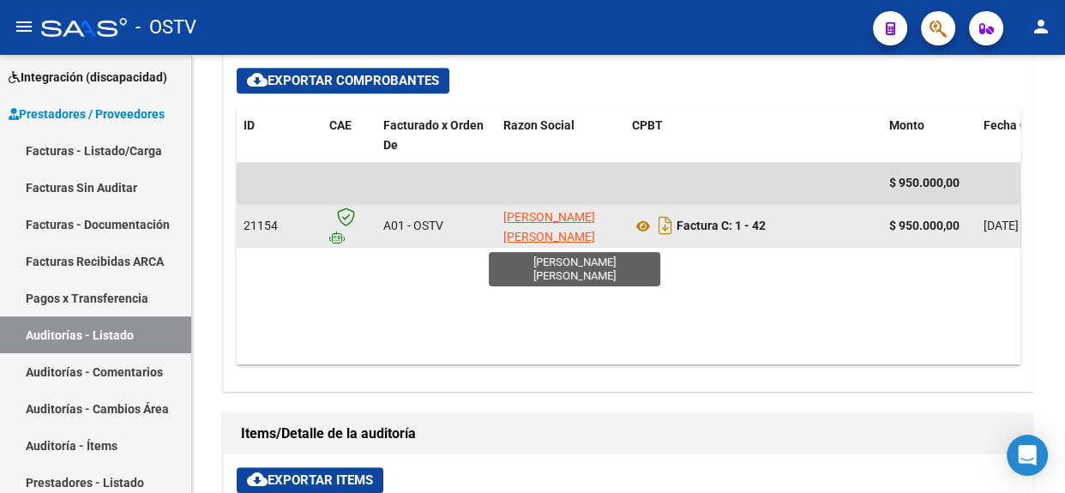
click at [534, 226] on app-link-go-to "[PERSON_NAME] [PERSON_NAME]" at bounding box center [560, 227] width 115 height 39
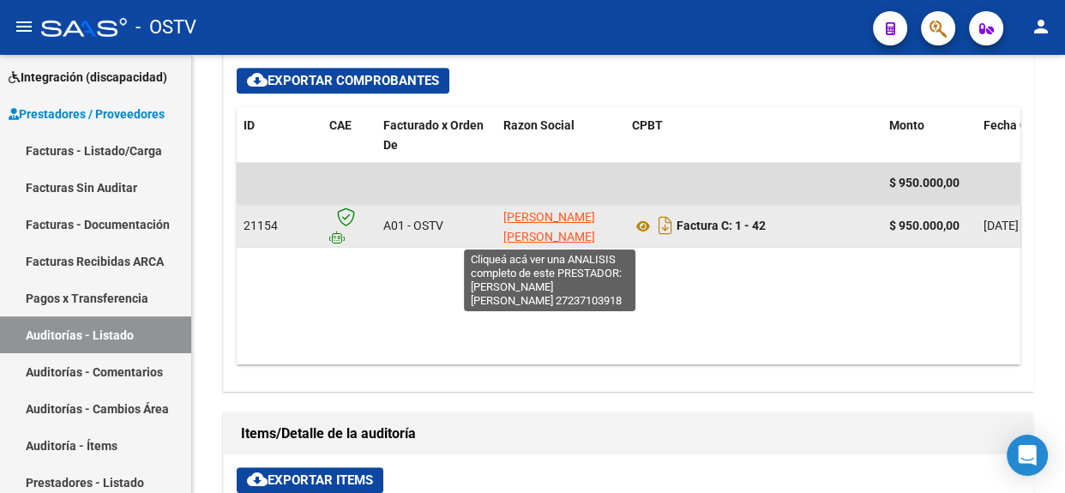
click at [534, 219] on span "[PERSON_NAME] [PERSON_NAME]" at bounding box center [549, 226] width 92 height 33
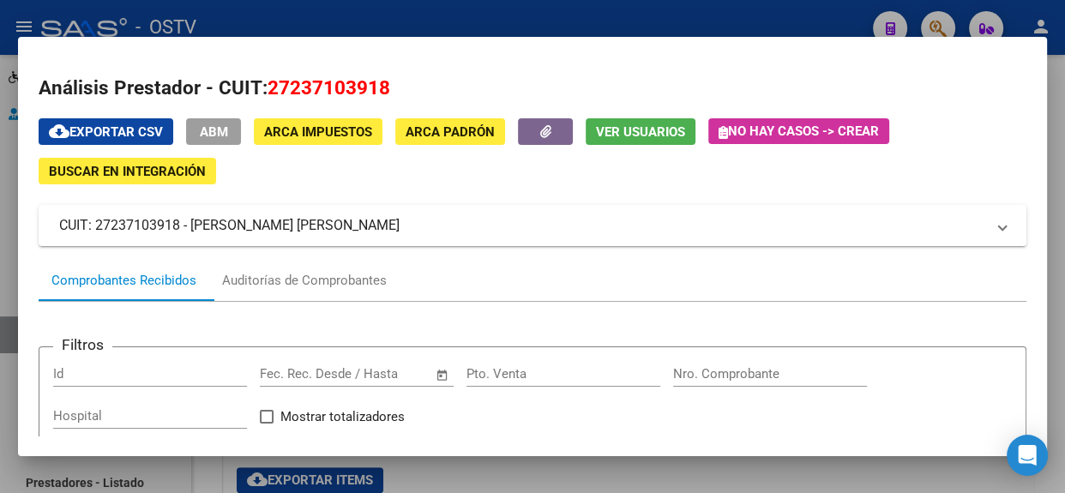
click at [214, 135] on span "ABM" at bounding box center [214, 131] width 28 height 15
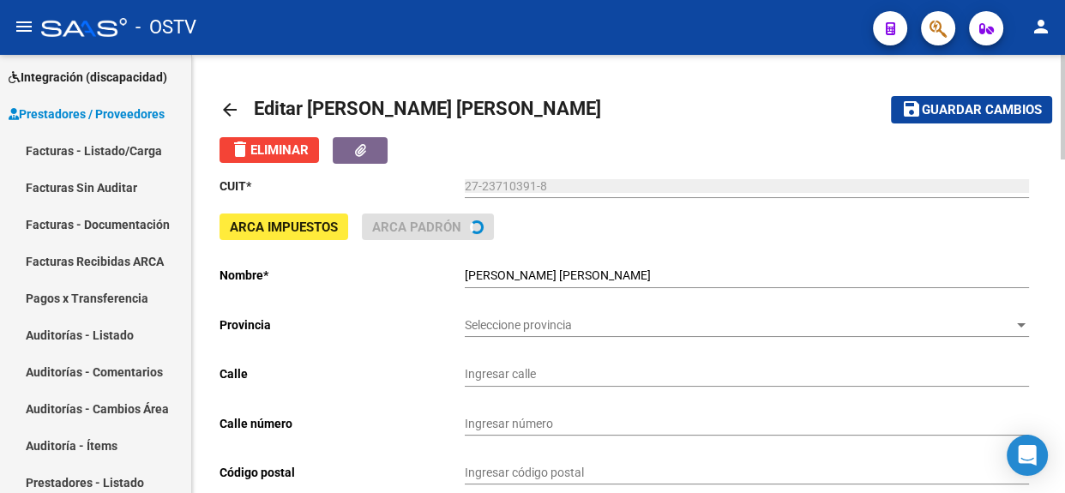
type input "[PERSON_NAME] J. E. PTE."
type input "264"
type input "1027"
type input "CABA"
type input "869090"
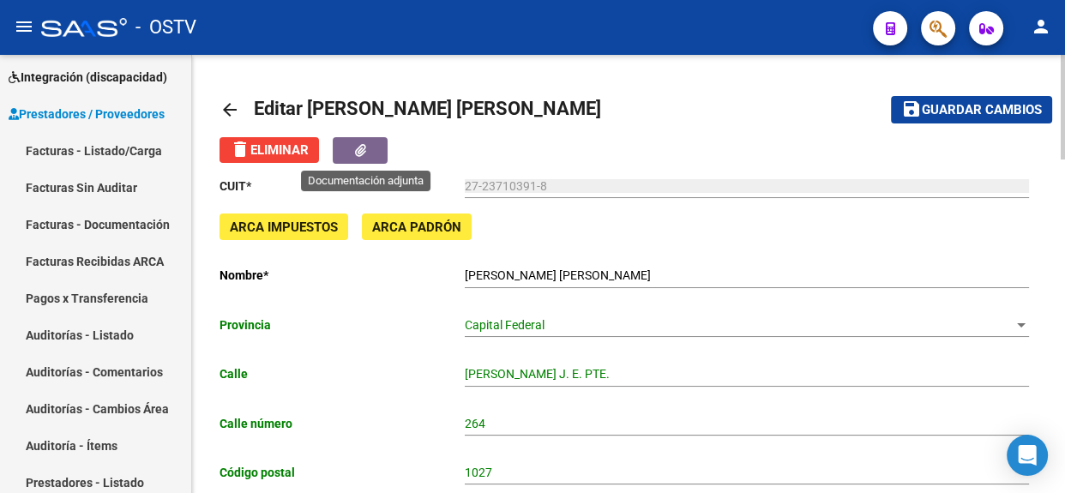
click at [366, 153] on icon "button" at bounding box center [360, 150] width 11 height 13
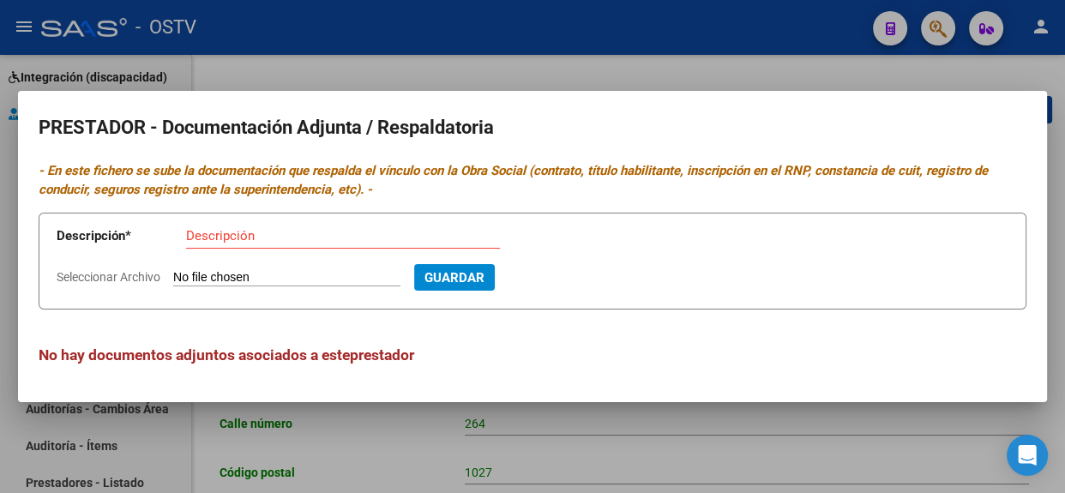
click at [300, 277] on input "Seleccionar Archivo" at bounding box center [286, 278] width 227 height 16
type input "C:\fakepath\cbu (1).pdf"
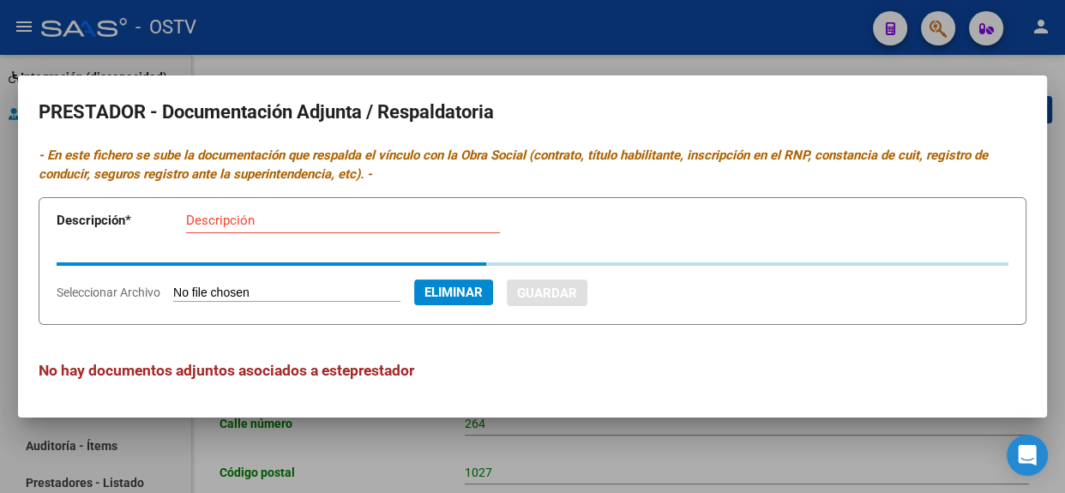
click at [405, 220] on app-form-text-field "Descripción * Descripción" at bounding box center [285, 223] width 457 height 51
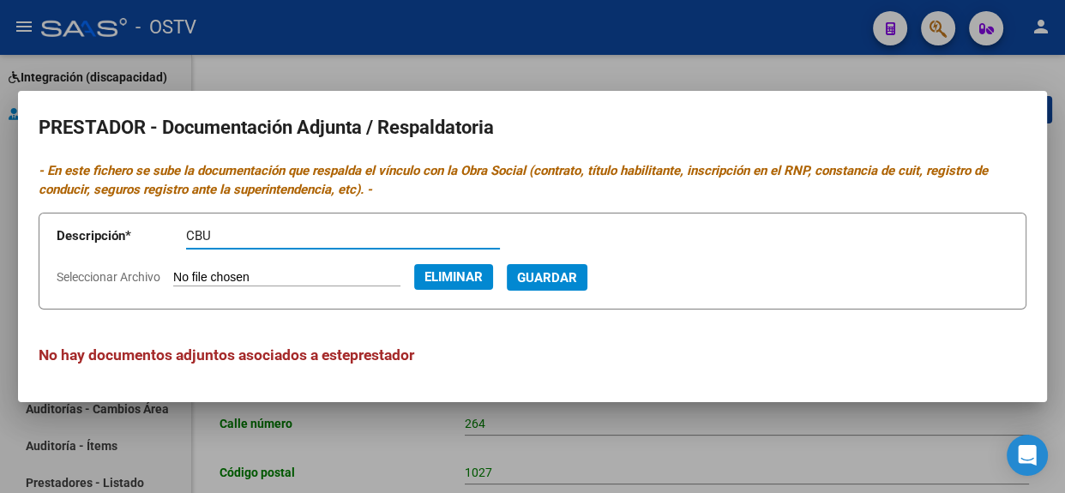
type input "CBU"
click at [577, 264] on button "Guardar" at bounding box center [547, 277] width 81 height 27
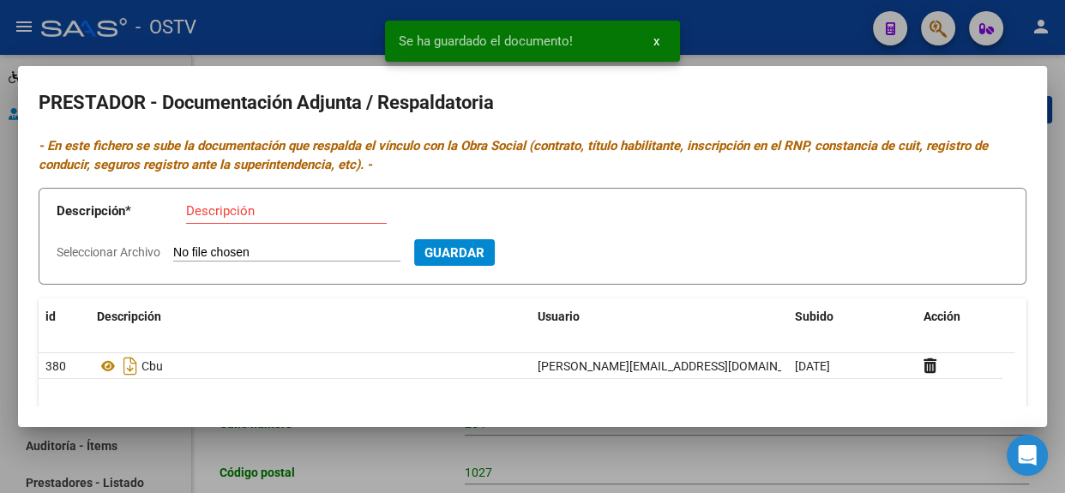
click at [1063, 159] on div at bounding box center [532, 246] width 1065 height 493
